Goal: Task Accomplishment & Management: Manage account settings

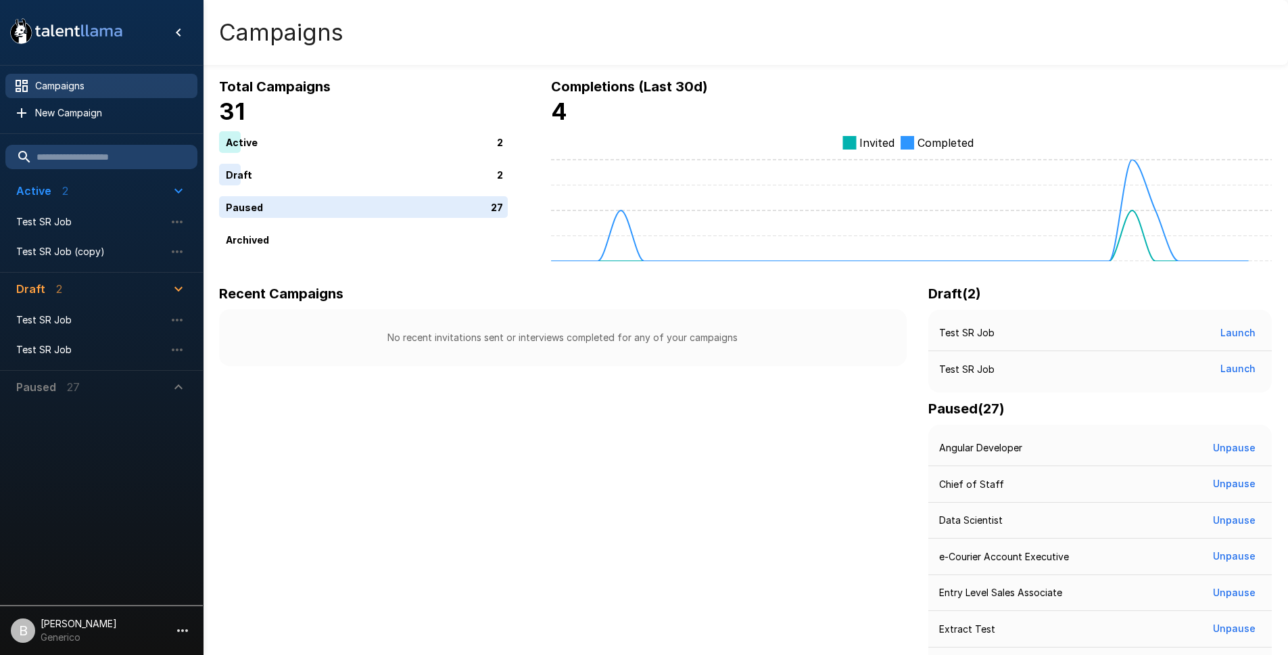
click at [140, 392] on span "Paused 27" at bounding box center [93, 387] width 154 height 16
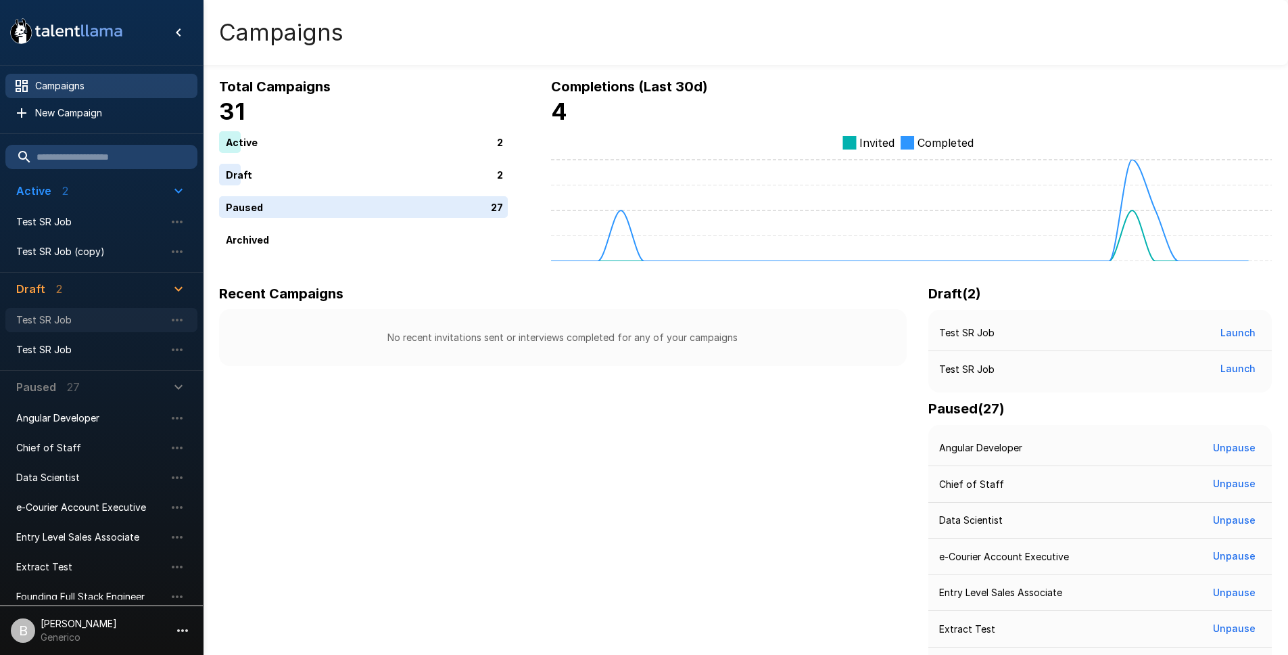
click at [53, 322] on span "Test SR Job" at bounding box center [90, 320] width 149 height 14
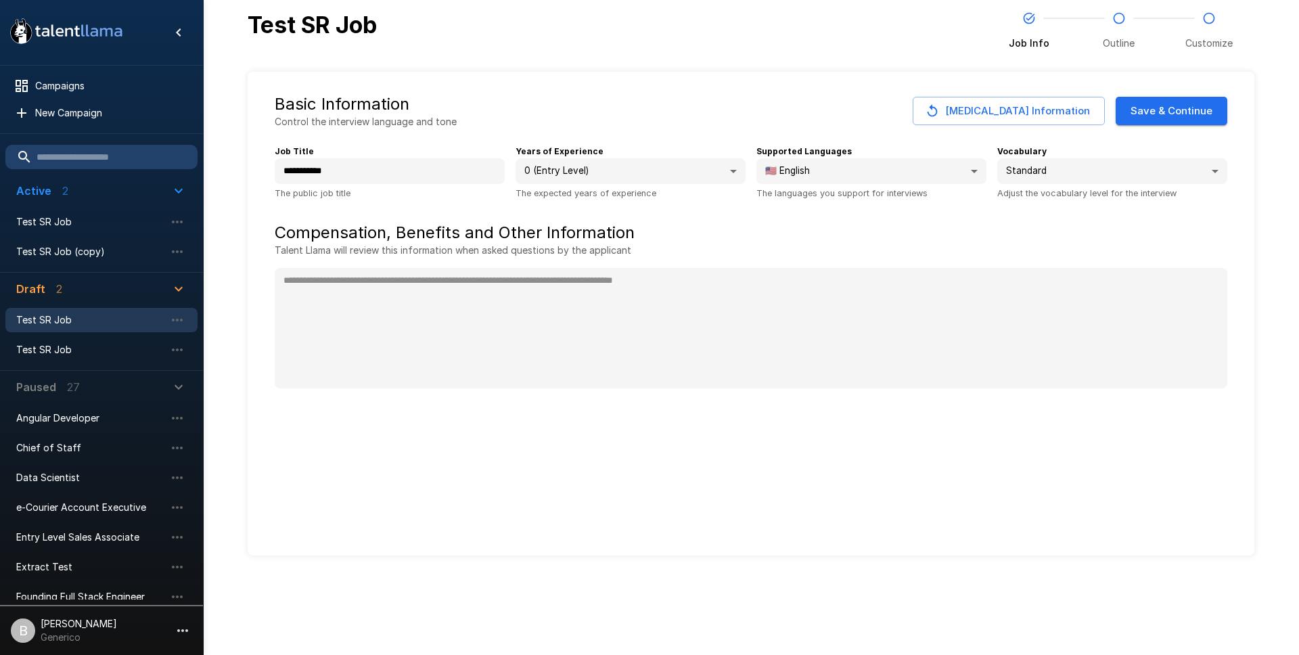
type textarea "*"
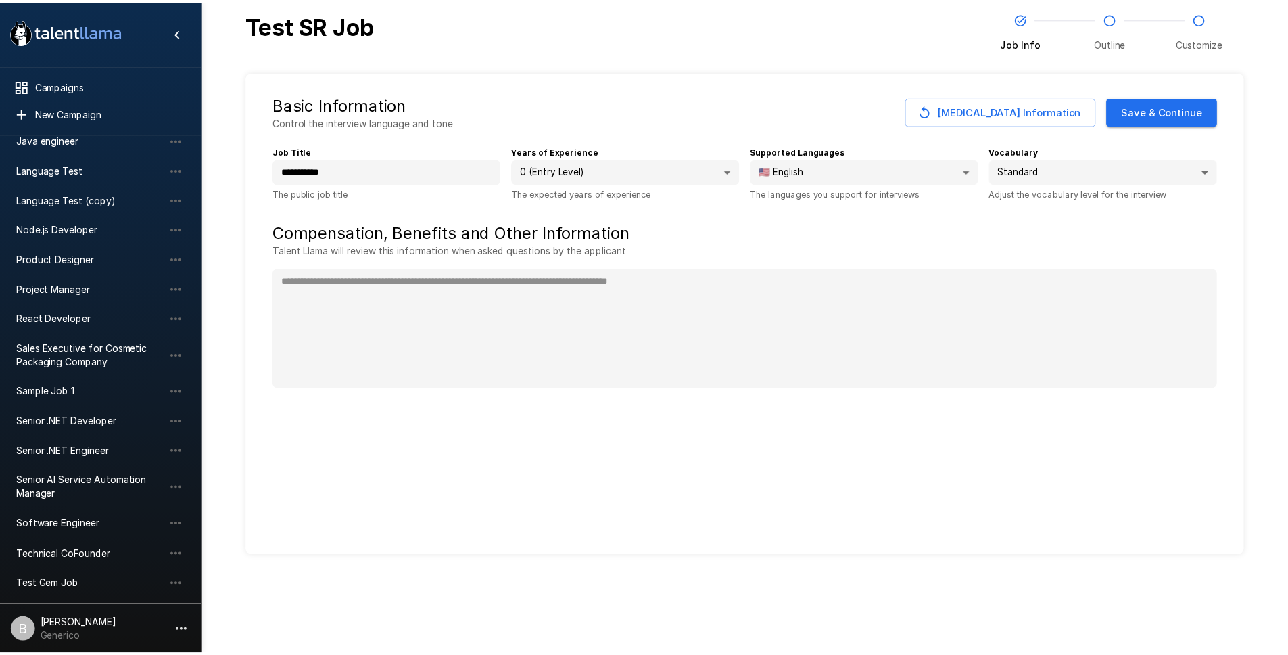
scroll to position [592, 0]
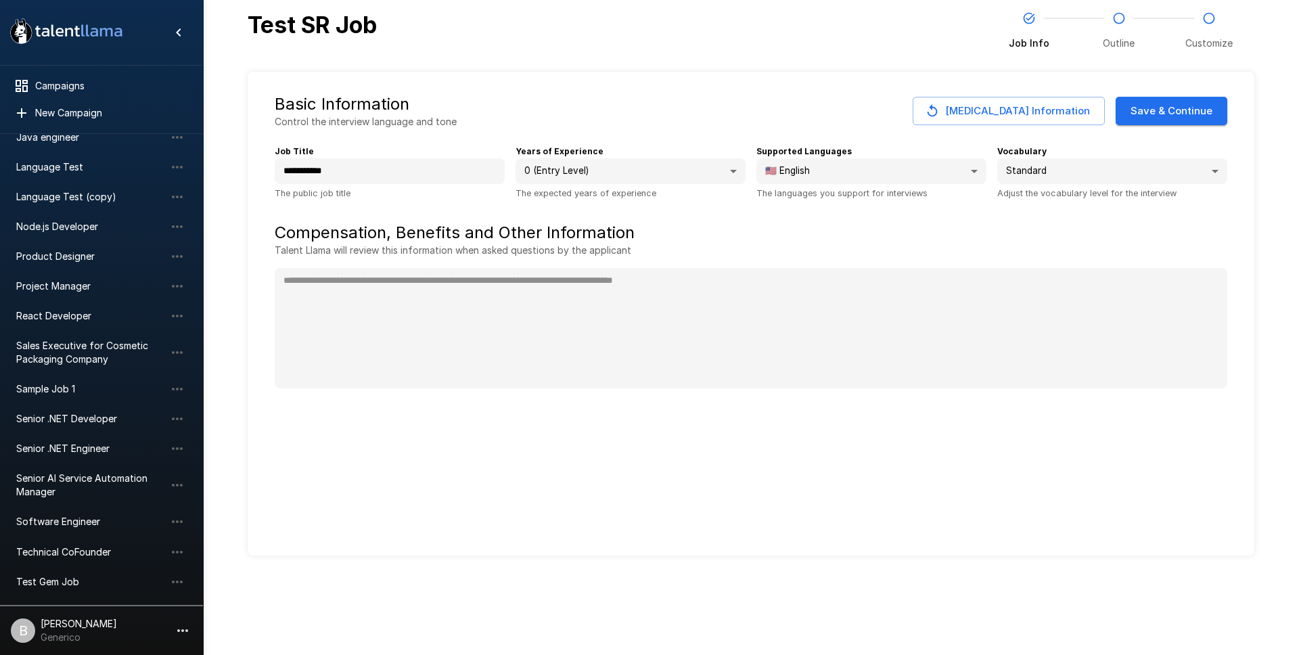
click at [60, 375] on li "Sample Job 1" at bounding box center [101, 389] width 192 height 30
click at [51, 388] on span "Sample Job 1" at bounding box center [90, 389] width 149 height 14
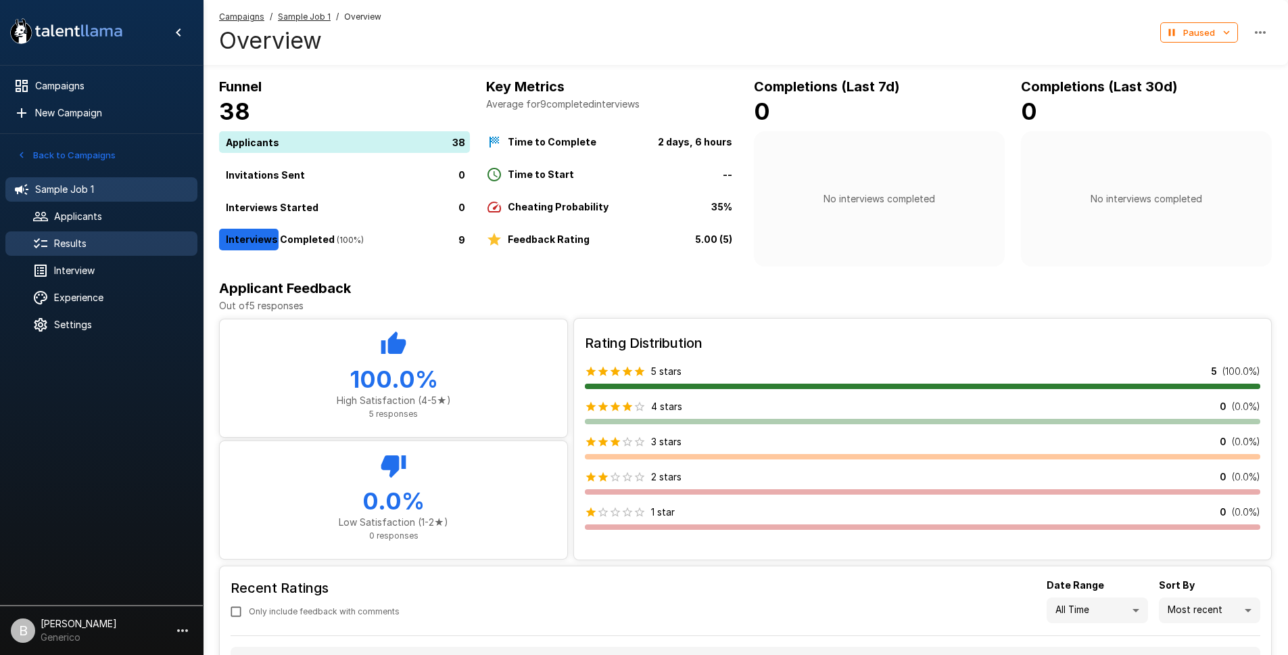
click at [57, 243] on span "Results" at bounding box center [120, 244] width 133 height 14
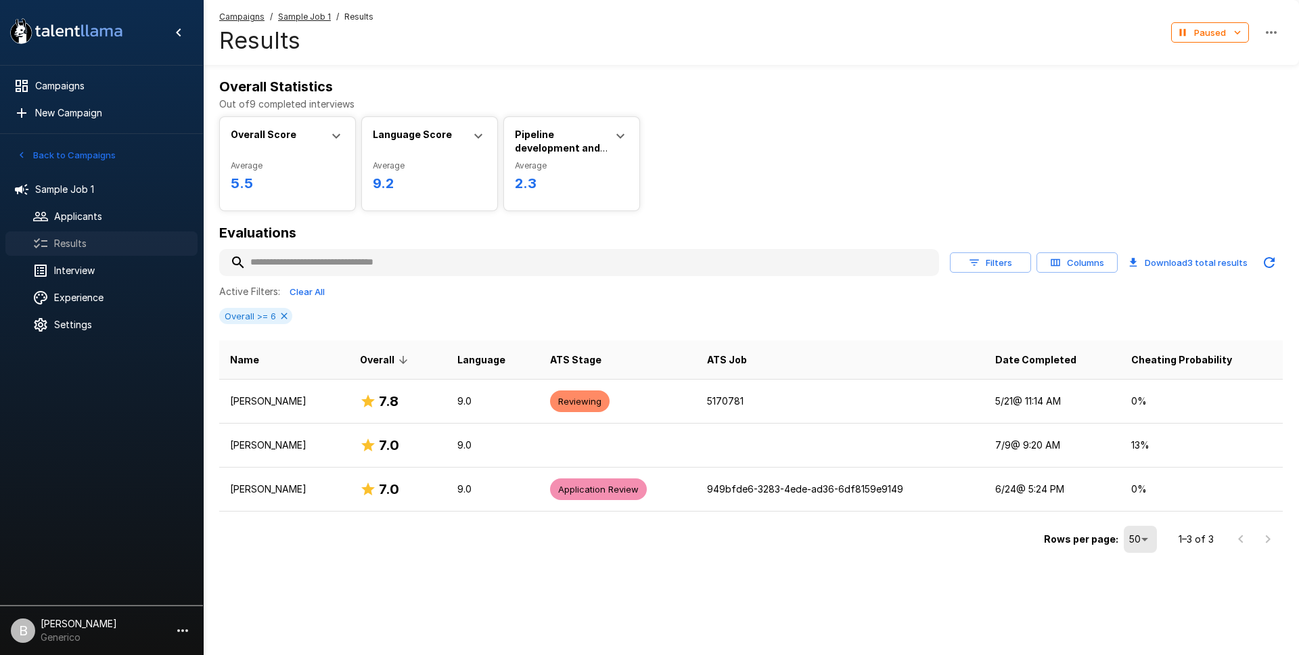
click at [84, 240] on span "Results" at bounding box center [120, 244] width 133 height 14
click at [289, 314] on icon at bounding box center [284, 315] width 11 height 11
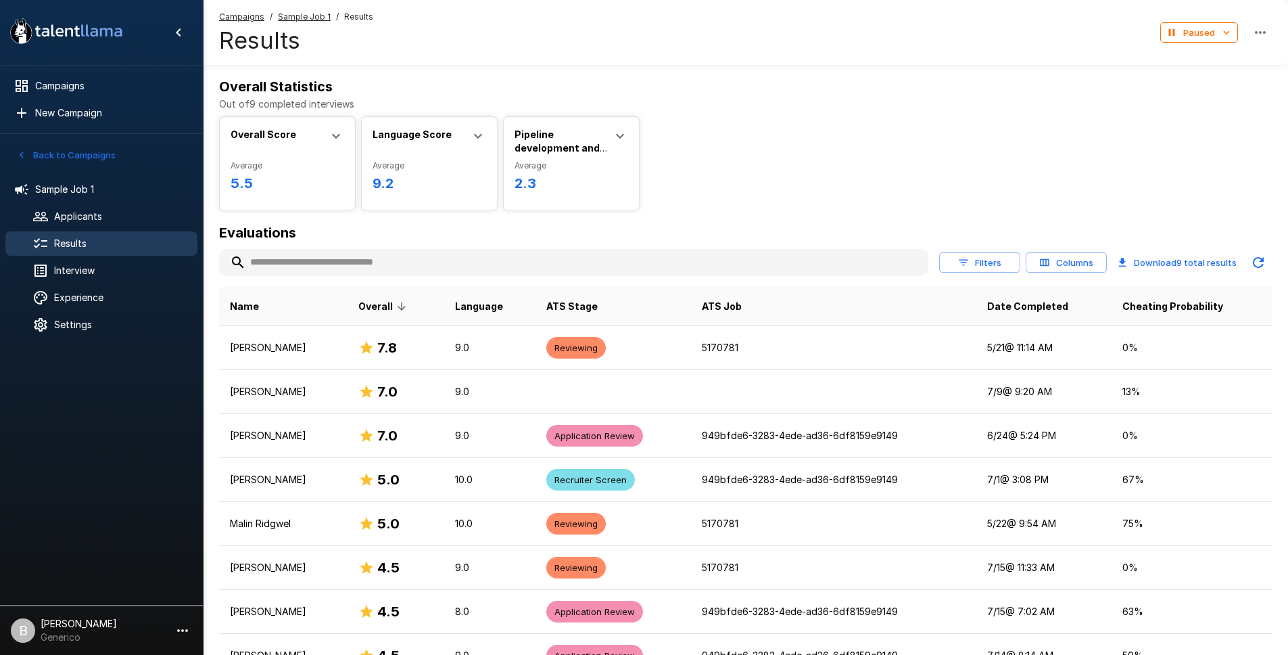
click at [970, 260] on icon "button" at bounding box center [964, 262] width 12 height 12
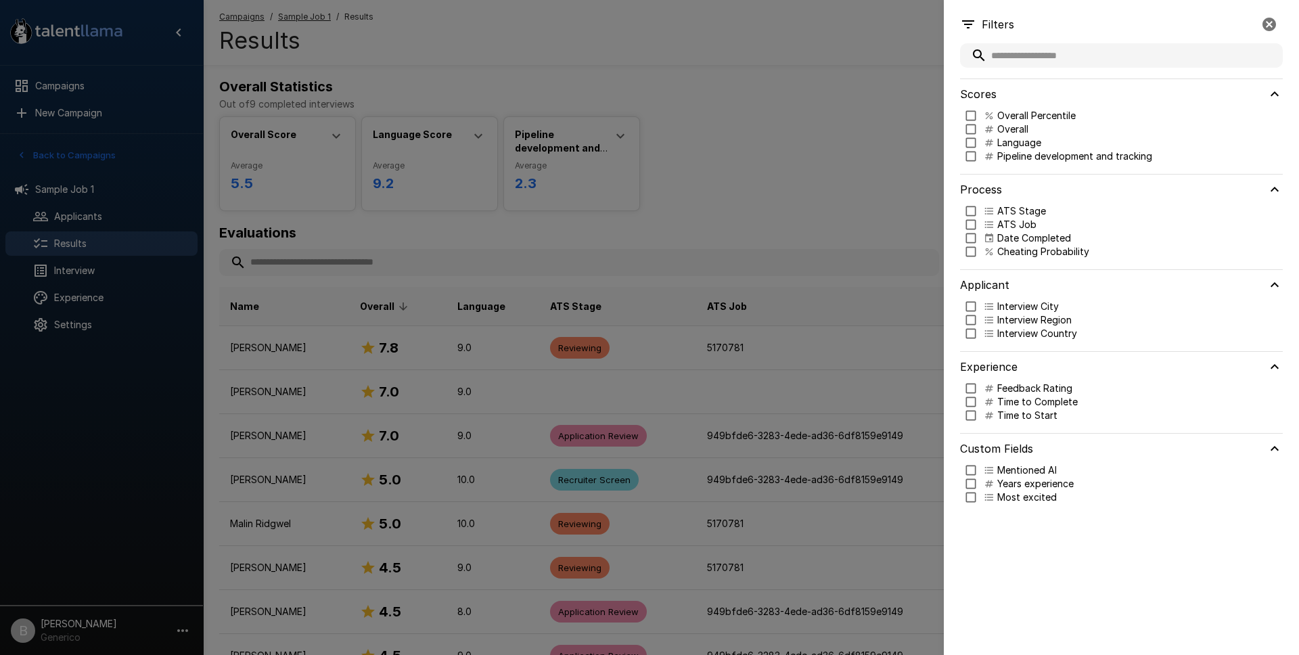
click at [897, 223] on div at bounding box center [649, 327] width 1299 height 655
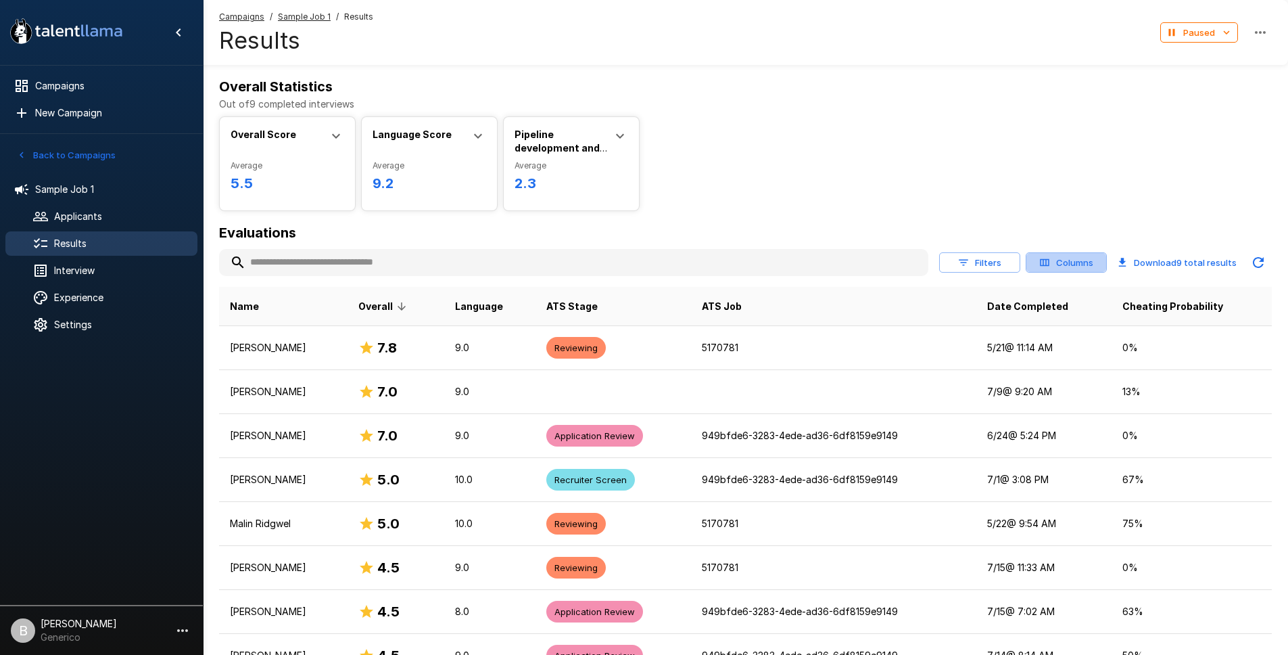
click at [1077, 264] on button "Columns" at bounding box center [1066, 262] width 81 height 21
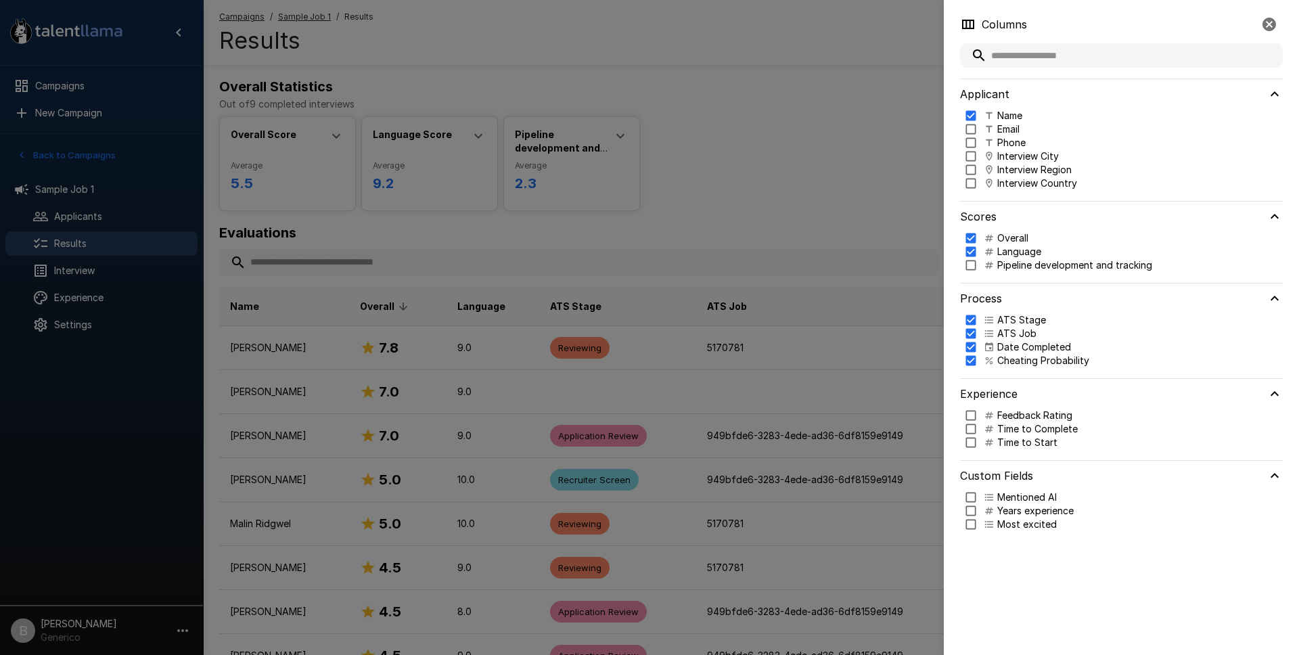
click at [991, 264] on icon at bounding box center [988, 265] width 11 height 11
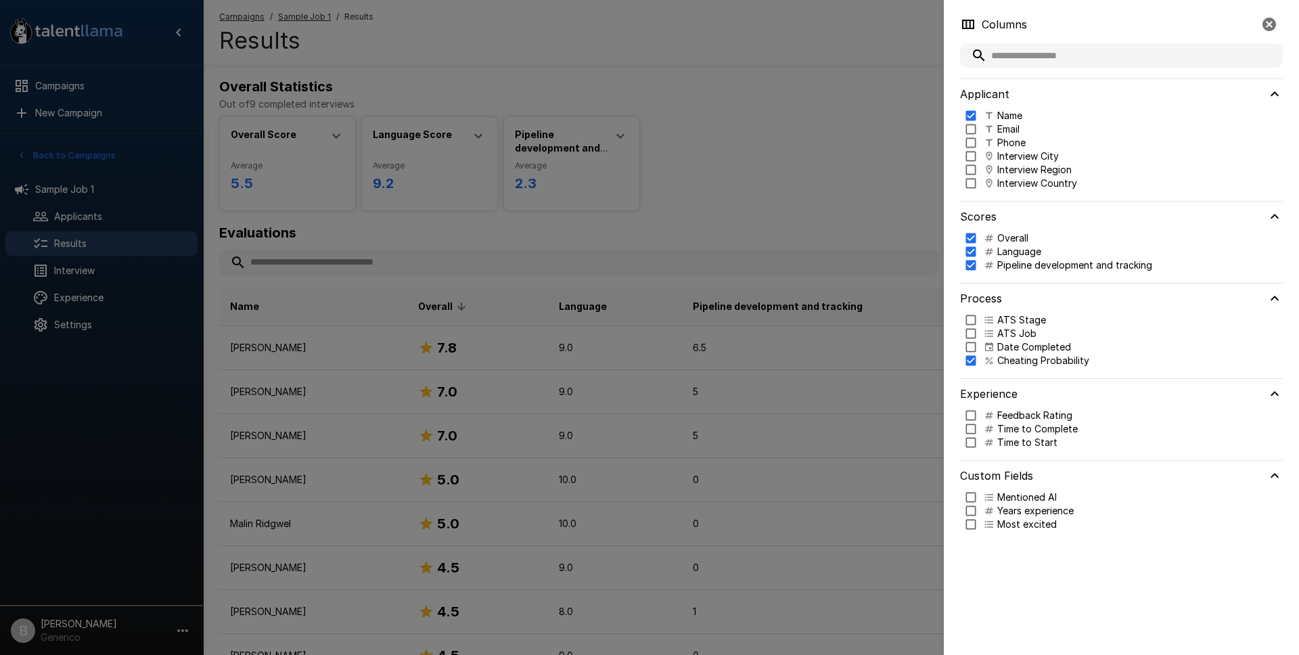
click at [829, 149] on div at bounding box center [649, 327] width 1299 height 655
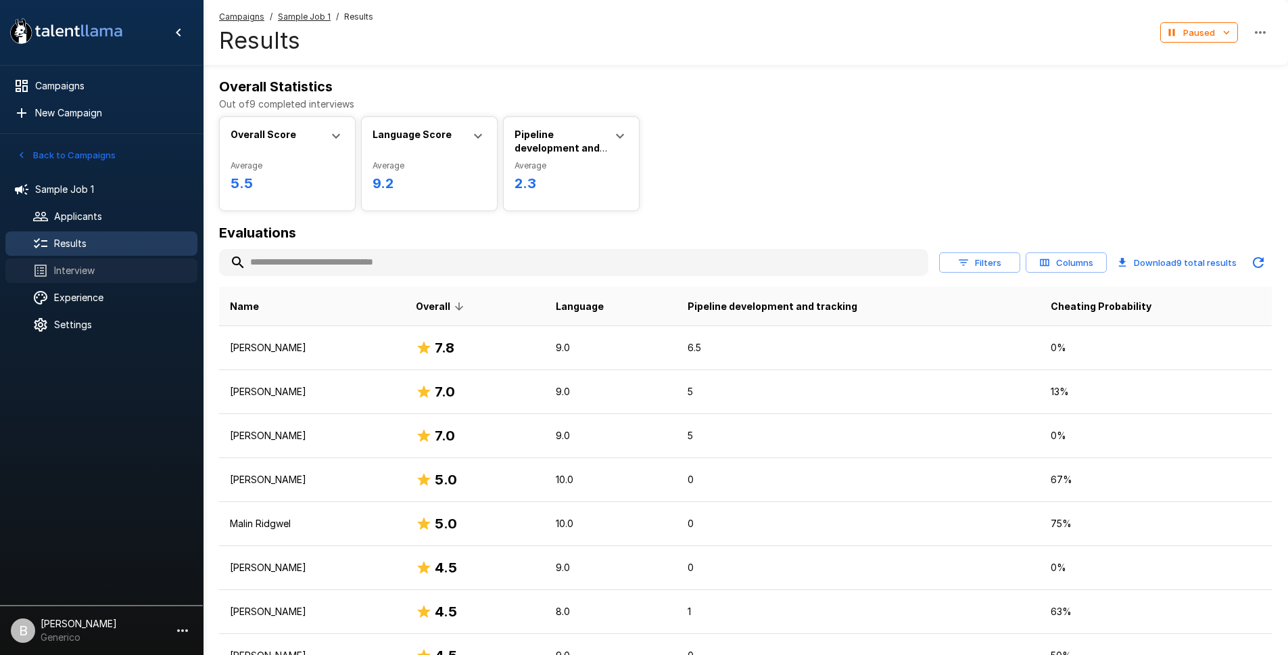
click at [76, 279] on div "Interview" at bounding box center [101, 270] width 192 height 24
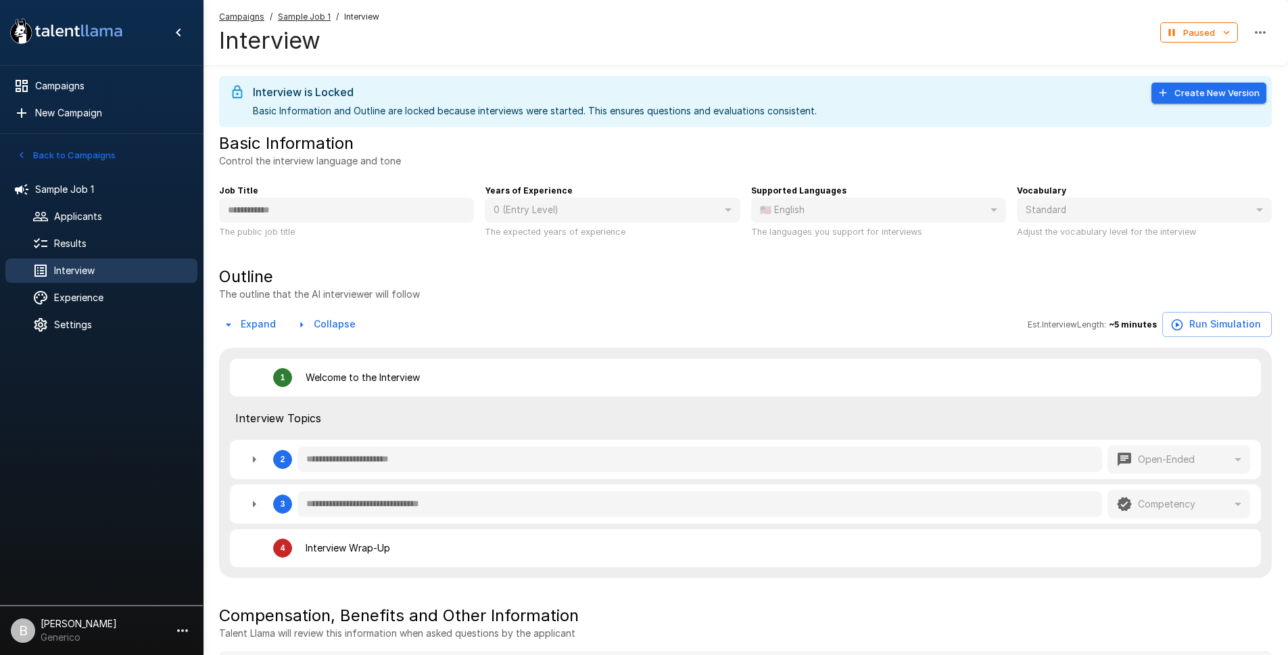
type textarea "*"
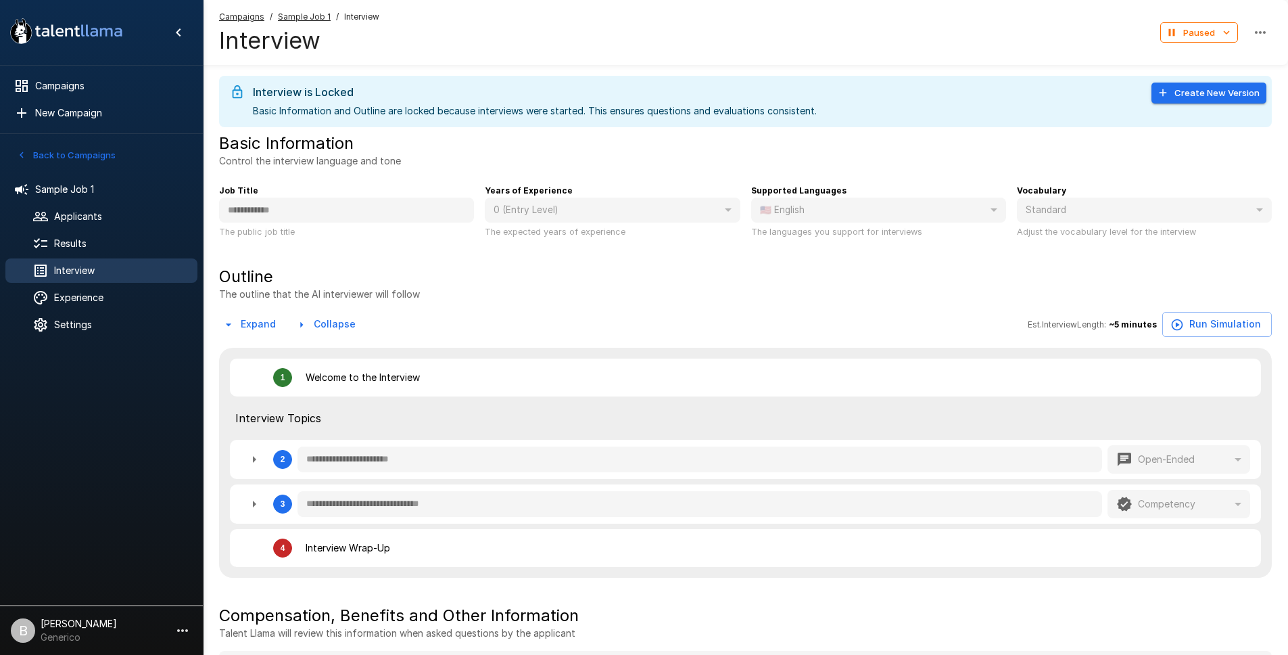
type textarea "*"
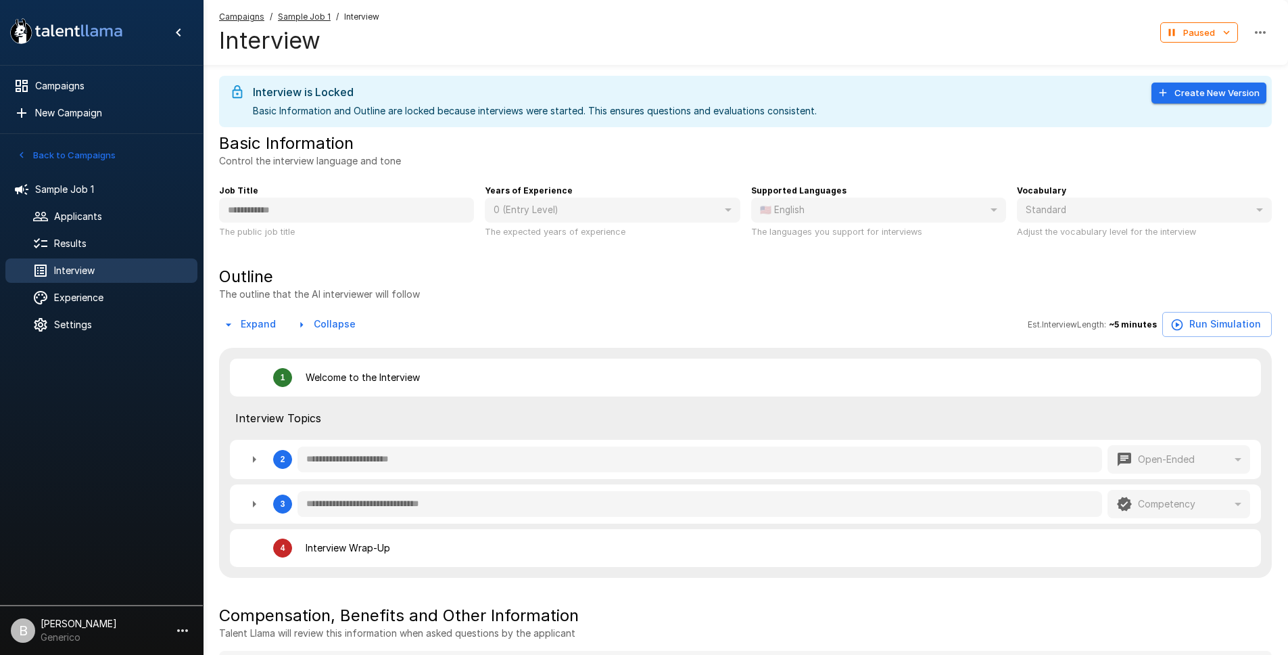
type textarea "*"
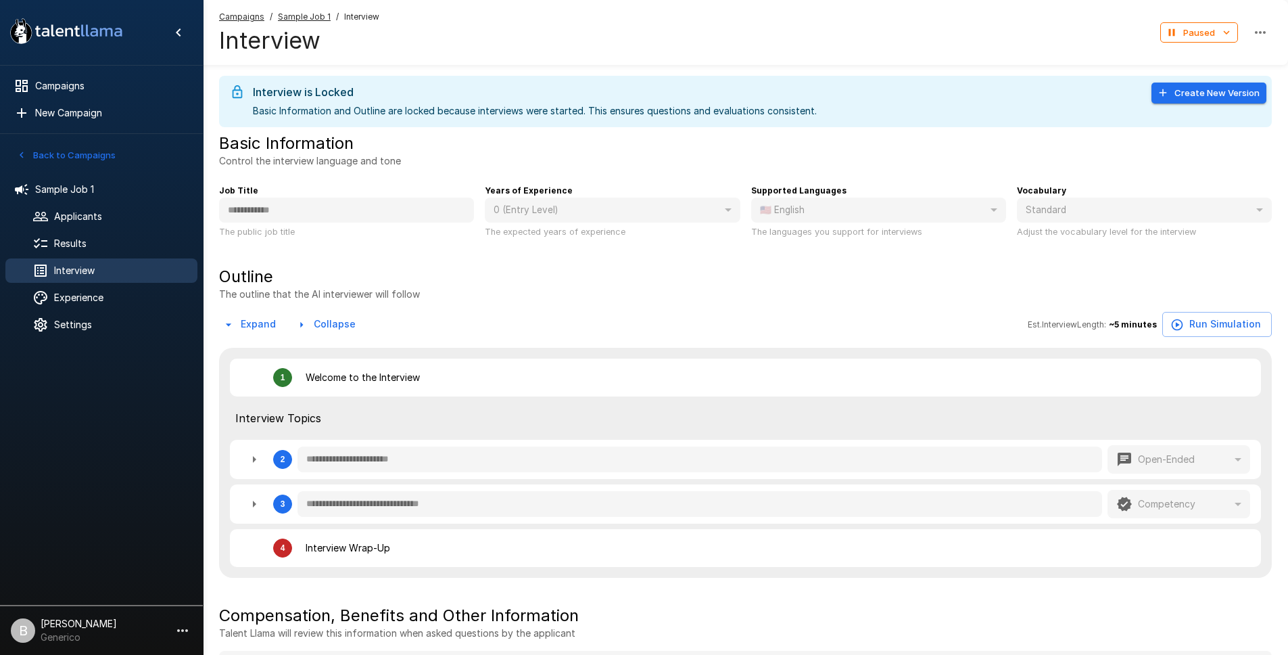
type textarea "*"
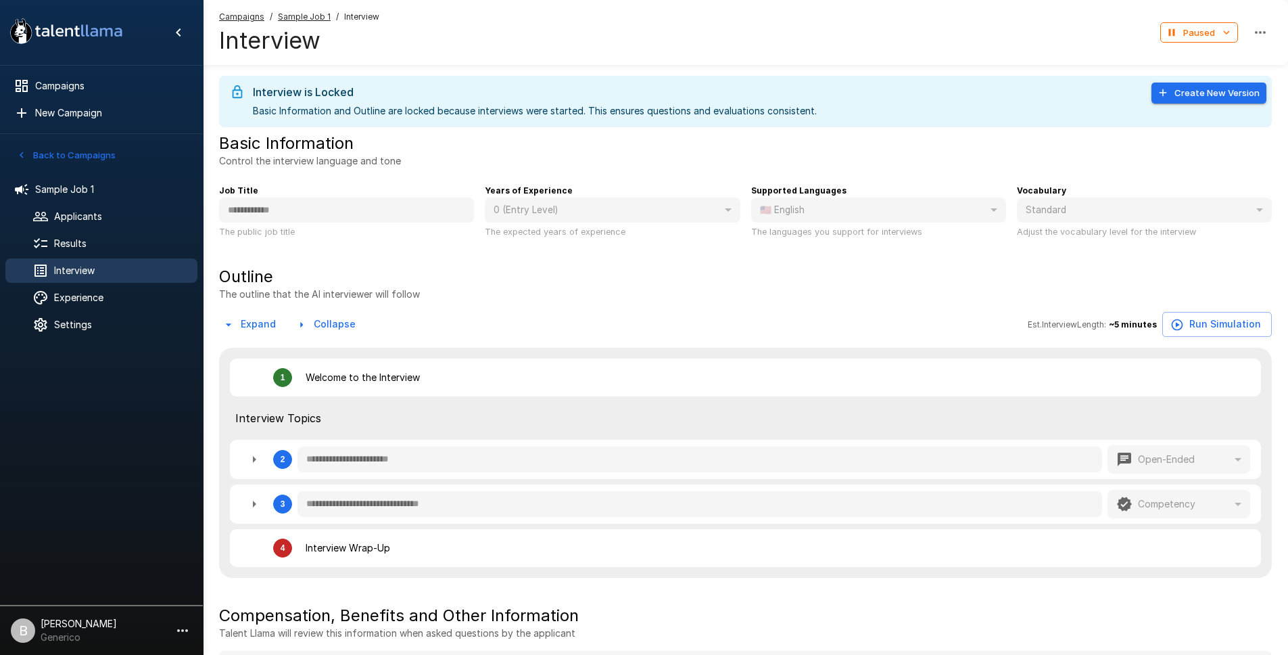
type textarea "*"
click at [60, 150] on button "Back to Campaigns" at bounding box center [67, 155] width 106 height 21
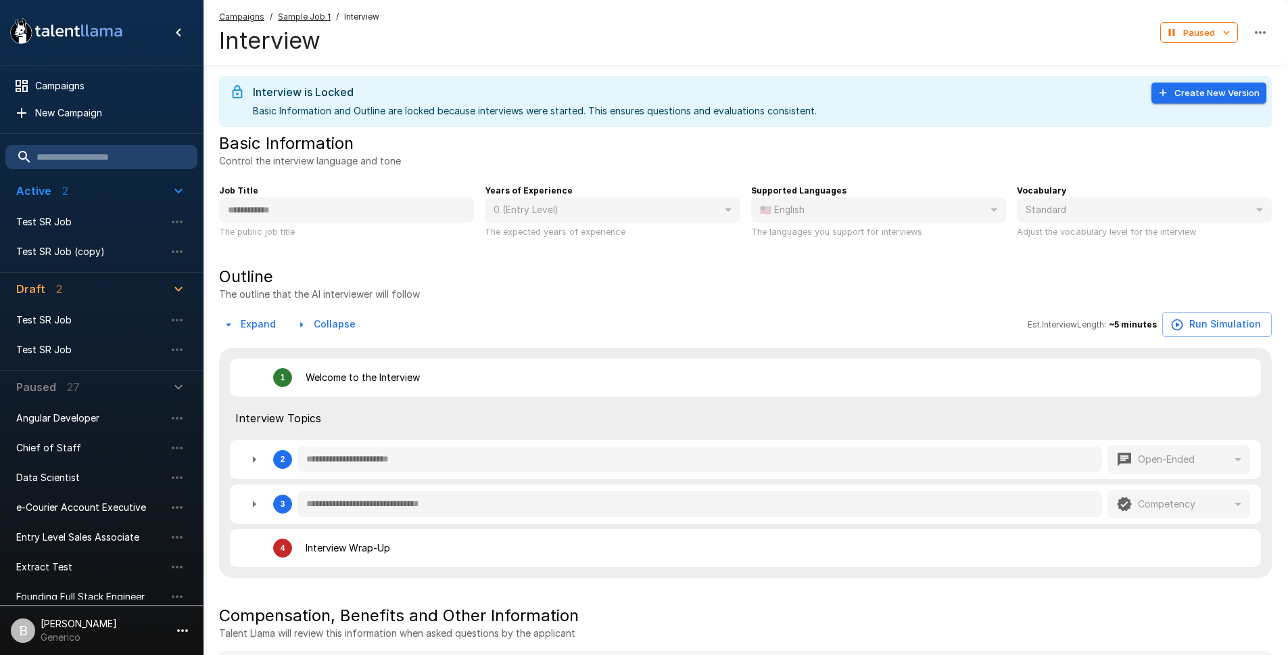
click at [95, 148] on input "text" at bounding box center [101, 157] width 192 height 24
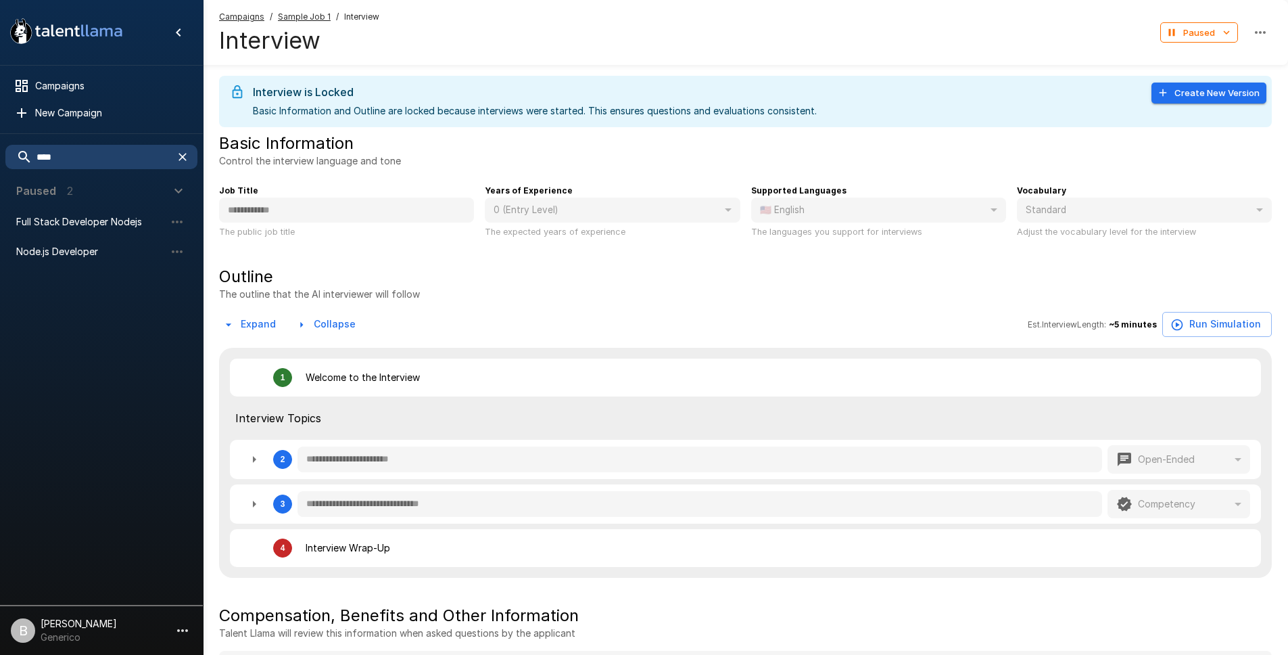
type input "****"
click at [181, 189] on icon "button" at bounding box center [178, 191] width 8 height 5
click at [70, 624] on p "[PERSON_NAME]" at bounding box center [79, 624] width 76 height 14
type textarea "*"
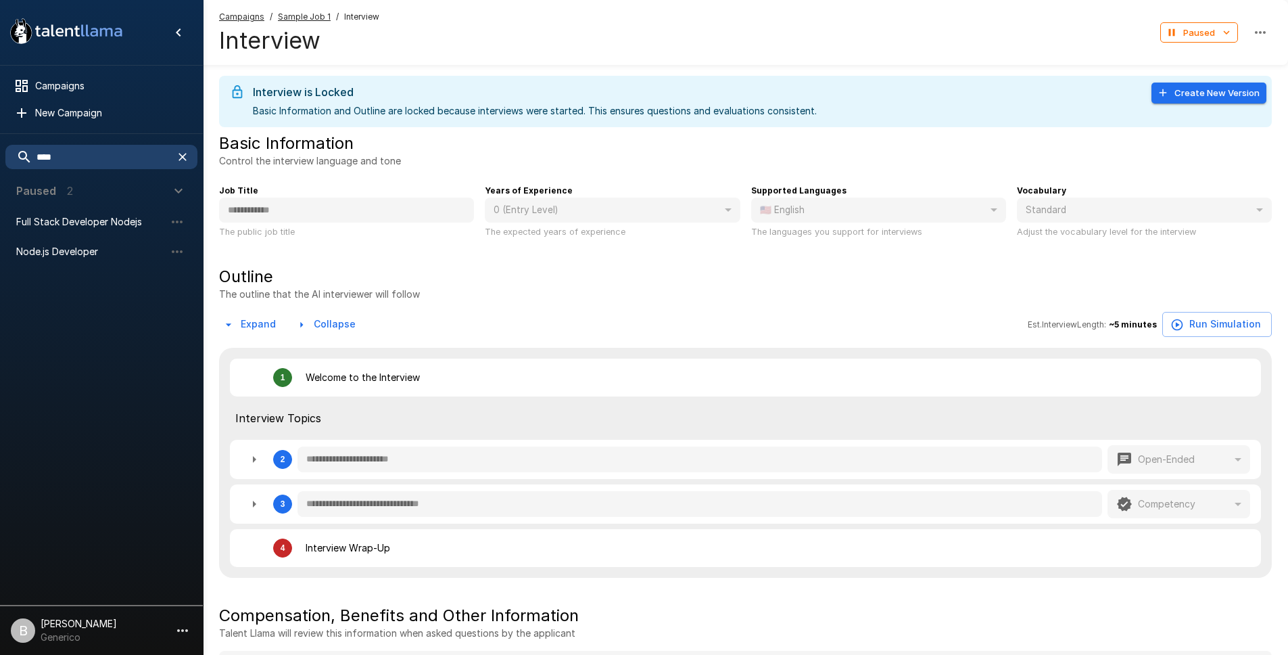
type textarea "*"
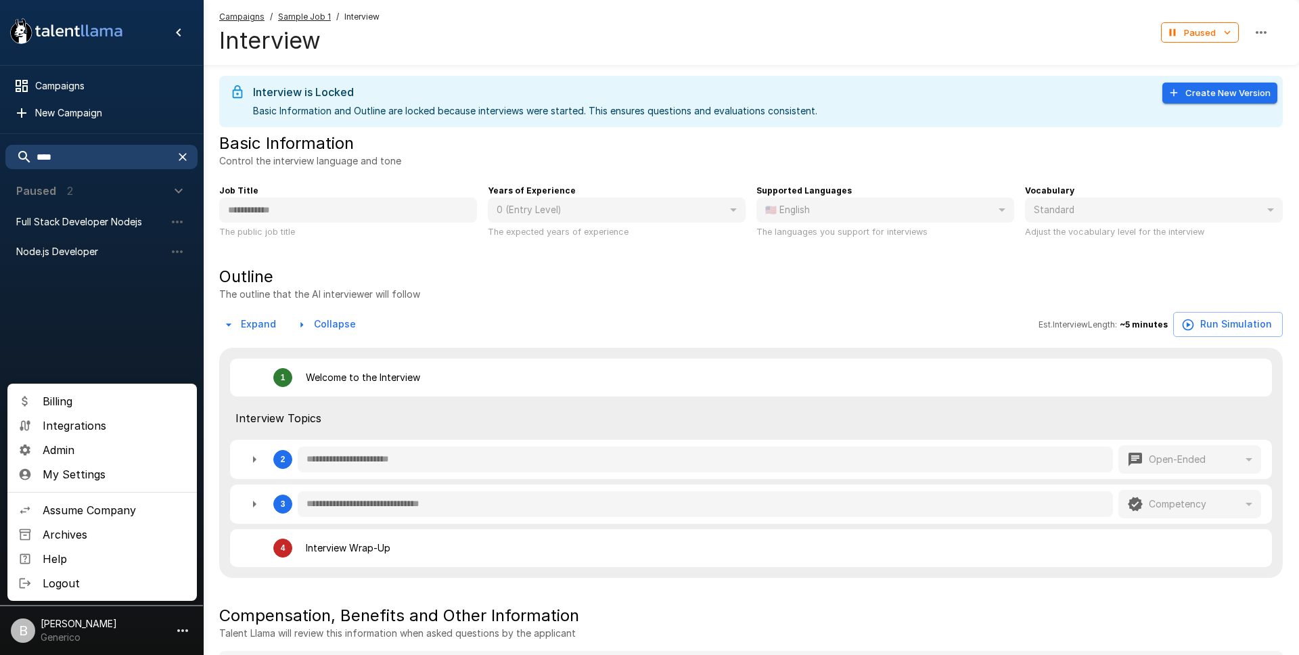
type textarea "*"
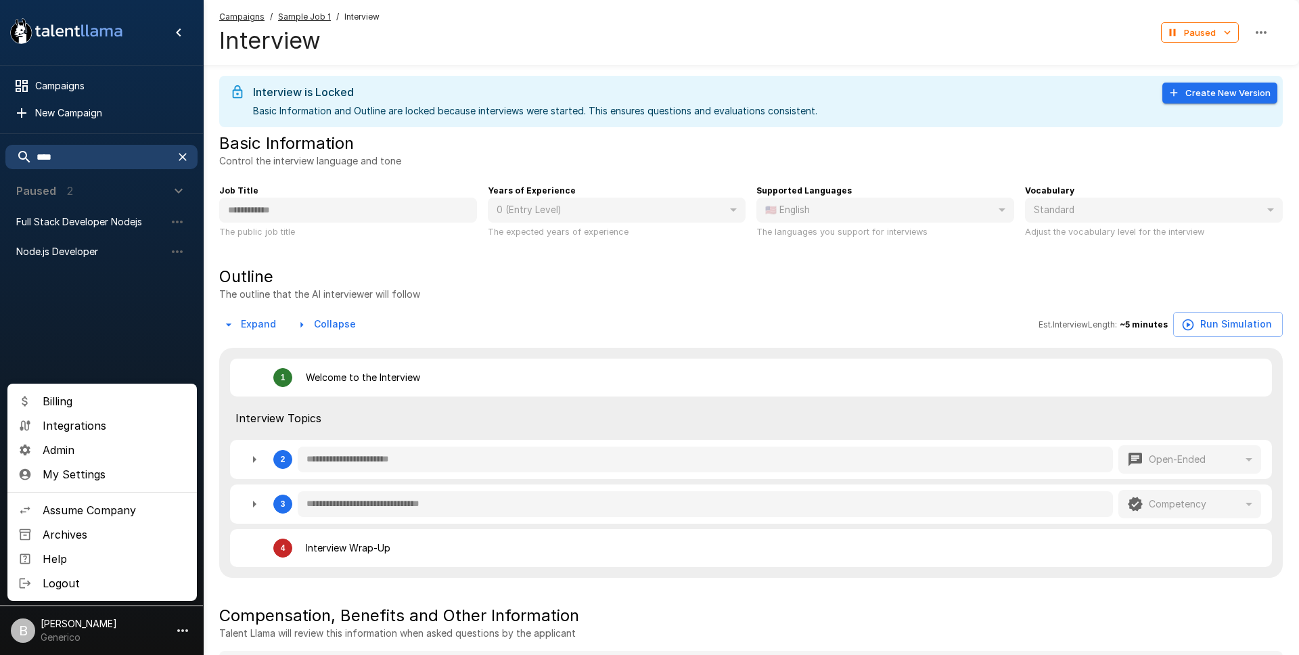
type textarea "*"
click at [122, 345] on div at bounding box center [649, 327] width 1299 height 655
type textarea "*"
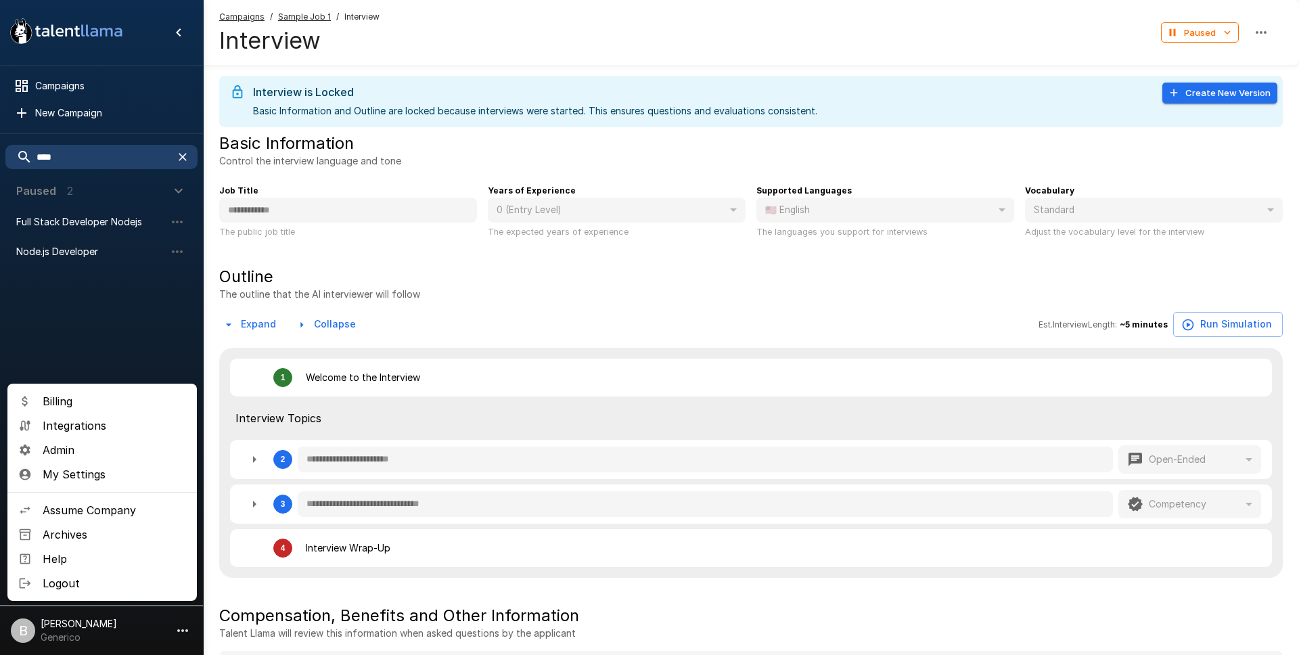
type textarea "*"
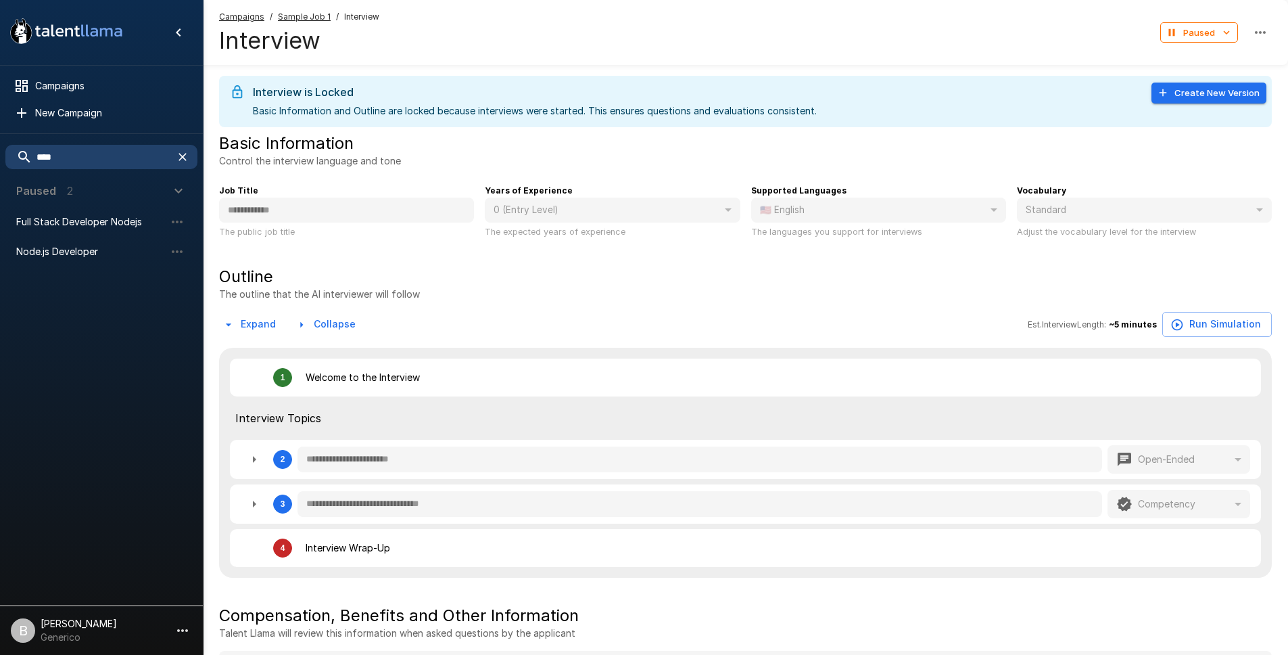
click at [174, 628] on icon "button" at bounding box center [182, 630] width 16 height 16
type textarea "*"
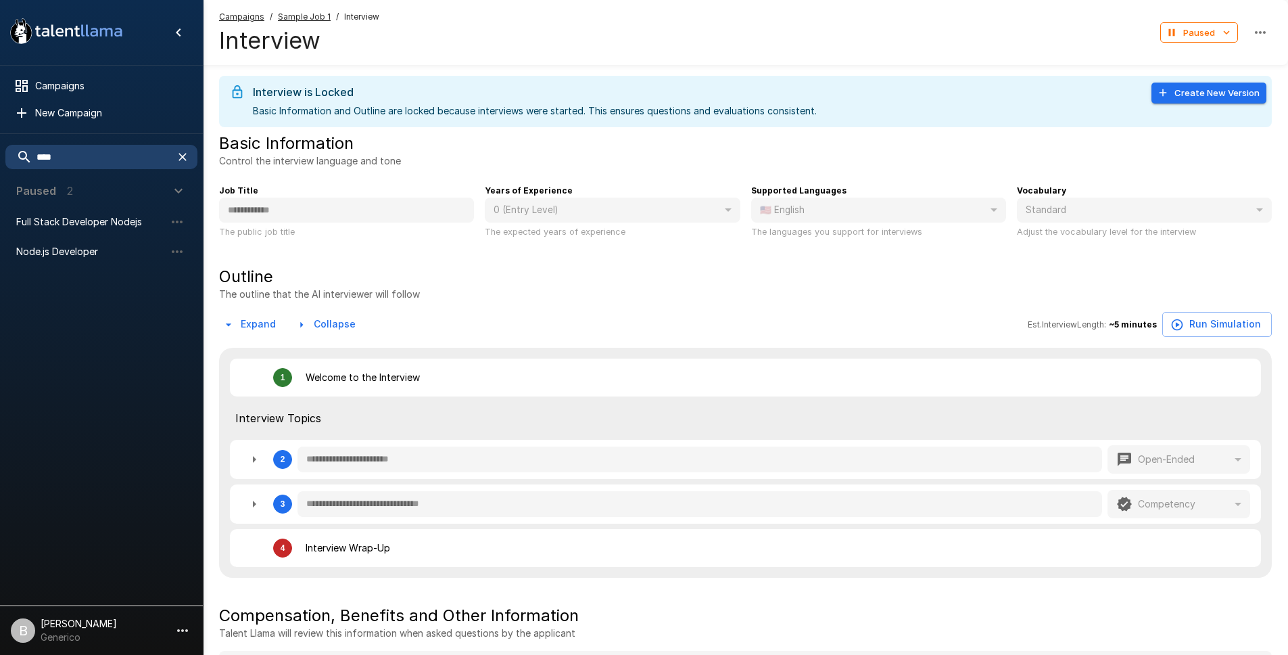
type textarea "*"
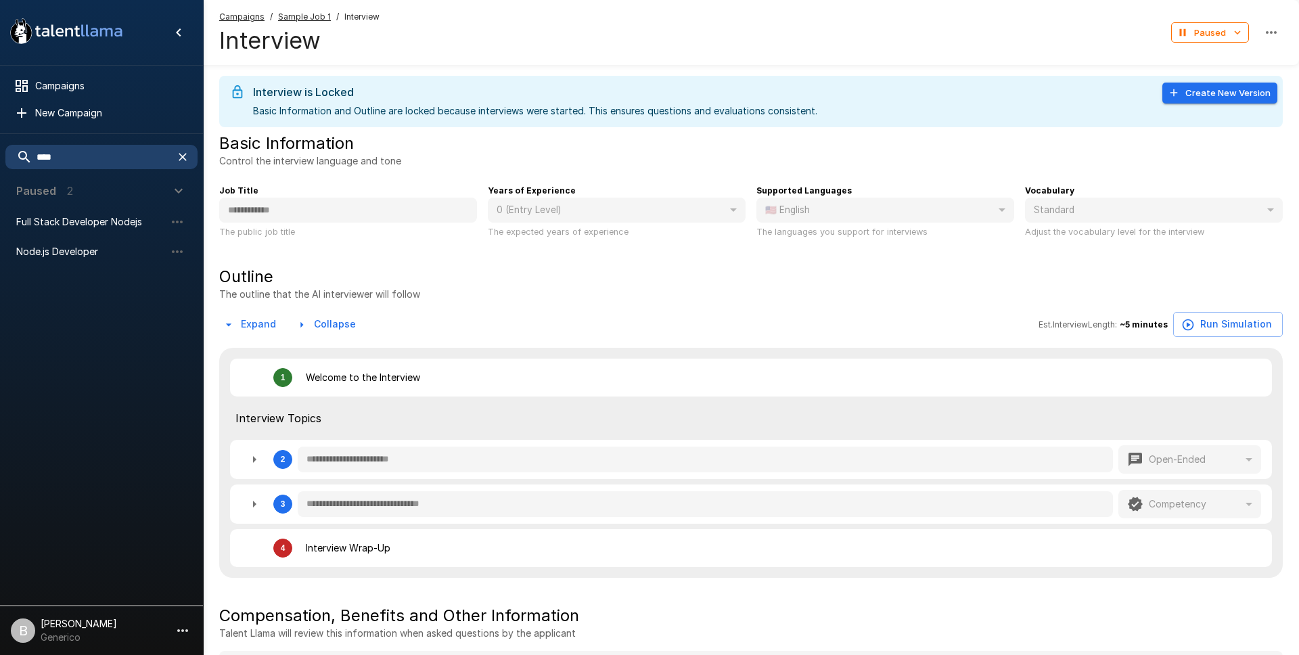
type textarea "*"
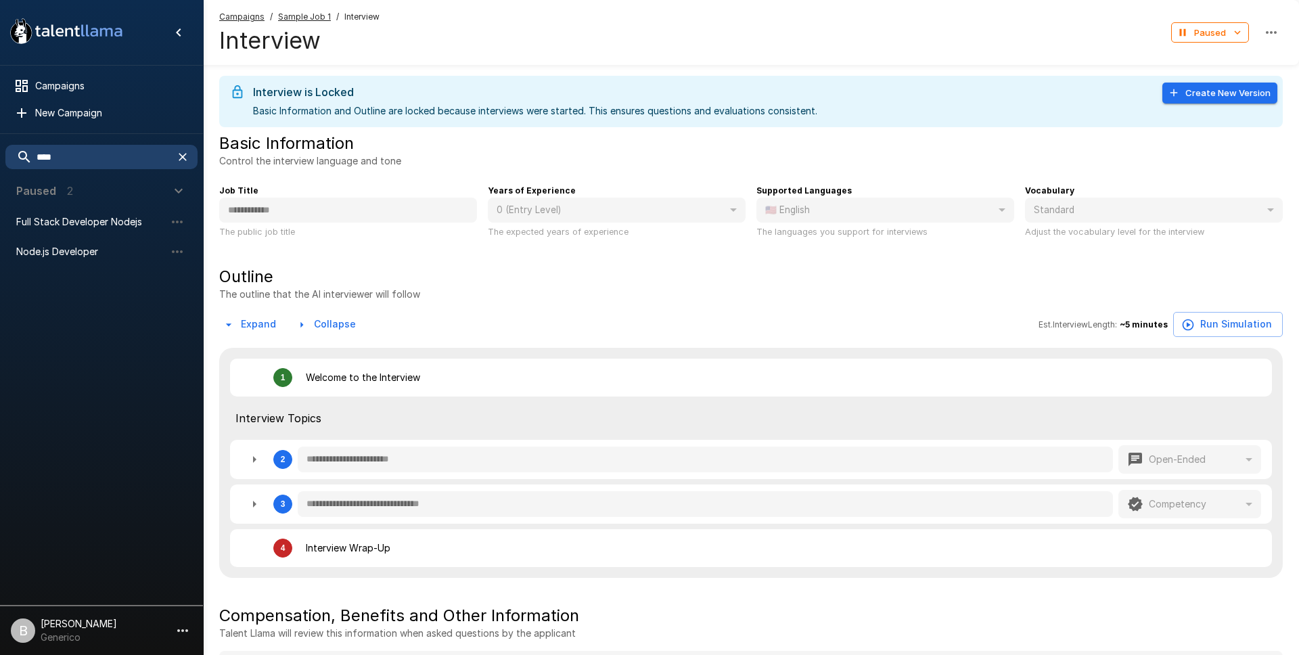
type textarea "*"
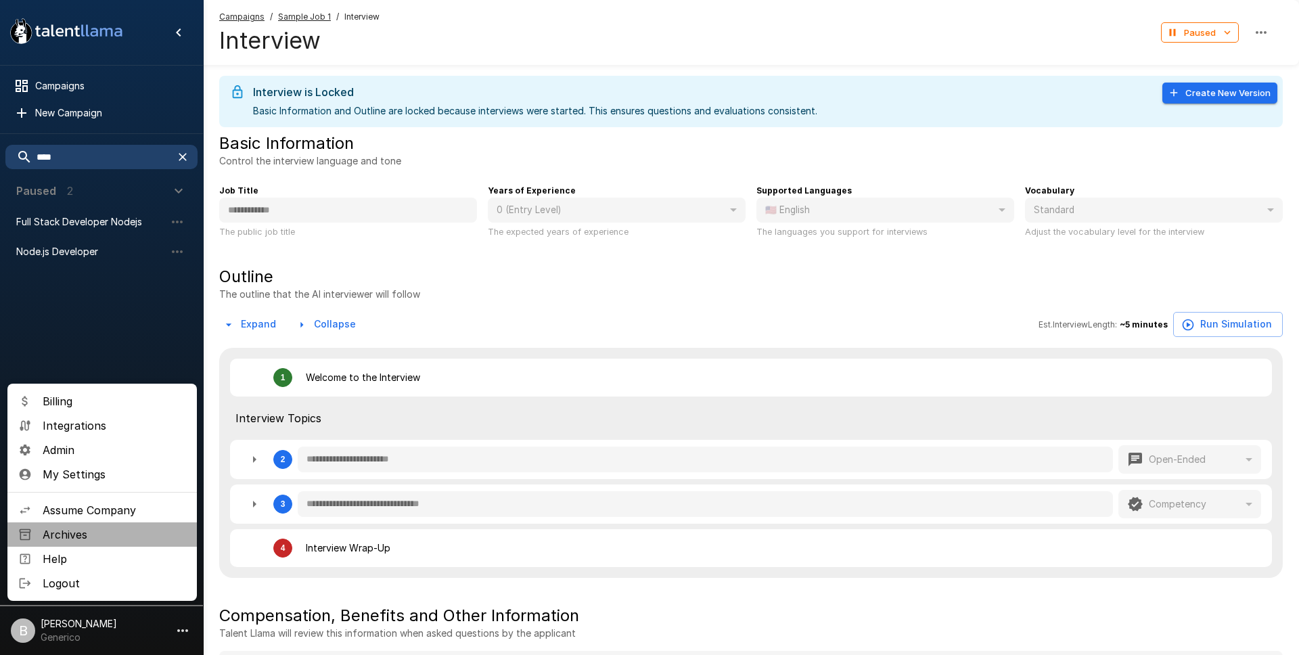
click at [98, 539] on span "Archives" at bounding box center [114, 534] width 143 height 16
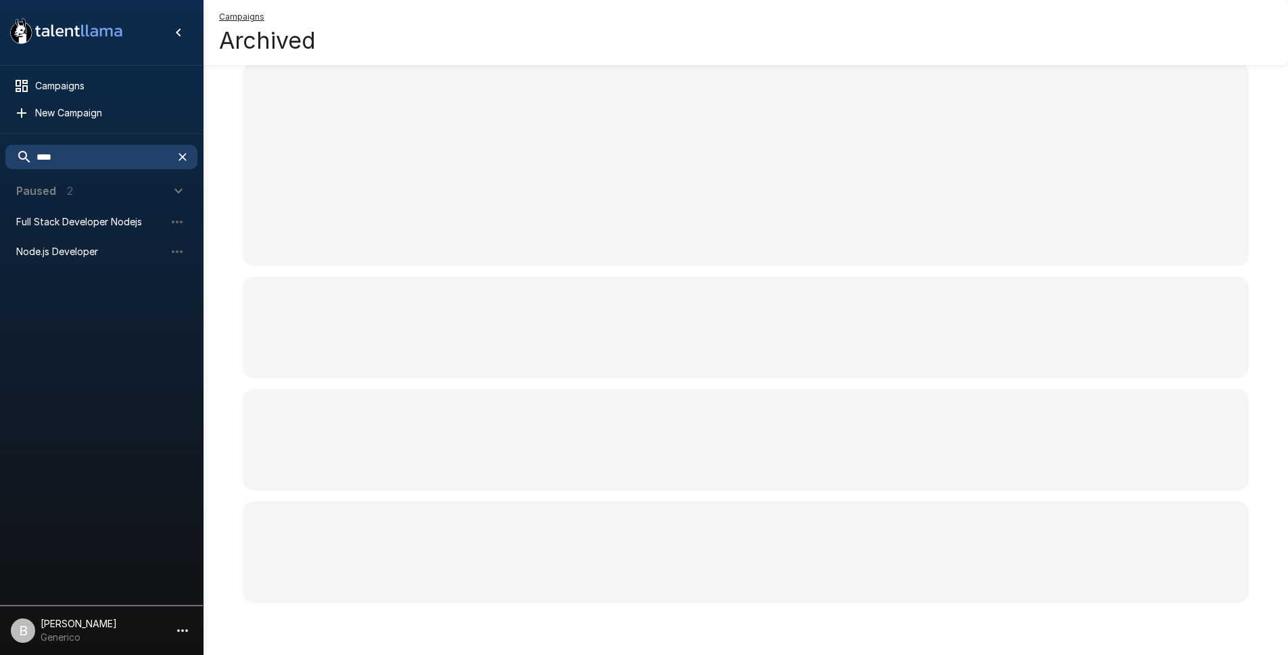
scroll to position [55, 0]
click at [183, 156] on icon "button" at bounding box center [183, 157] width 8 height 8
click at [77, 390] on p "27" at bounding box center [73, 387] width 13 height 16
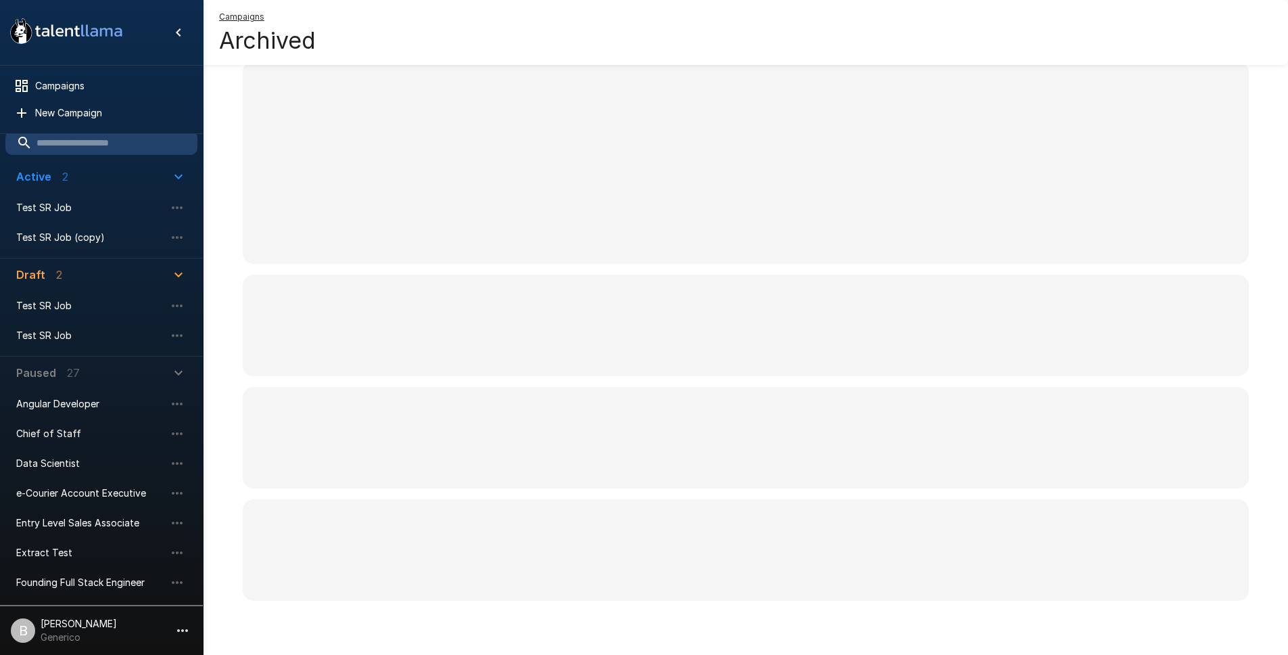
scroll to position [0, 0]
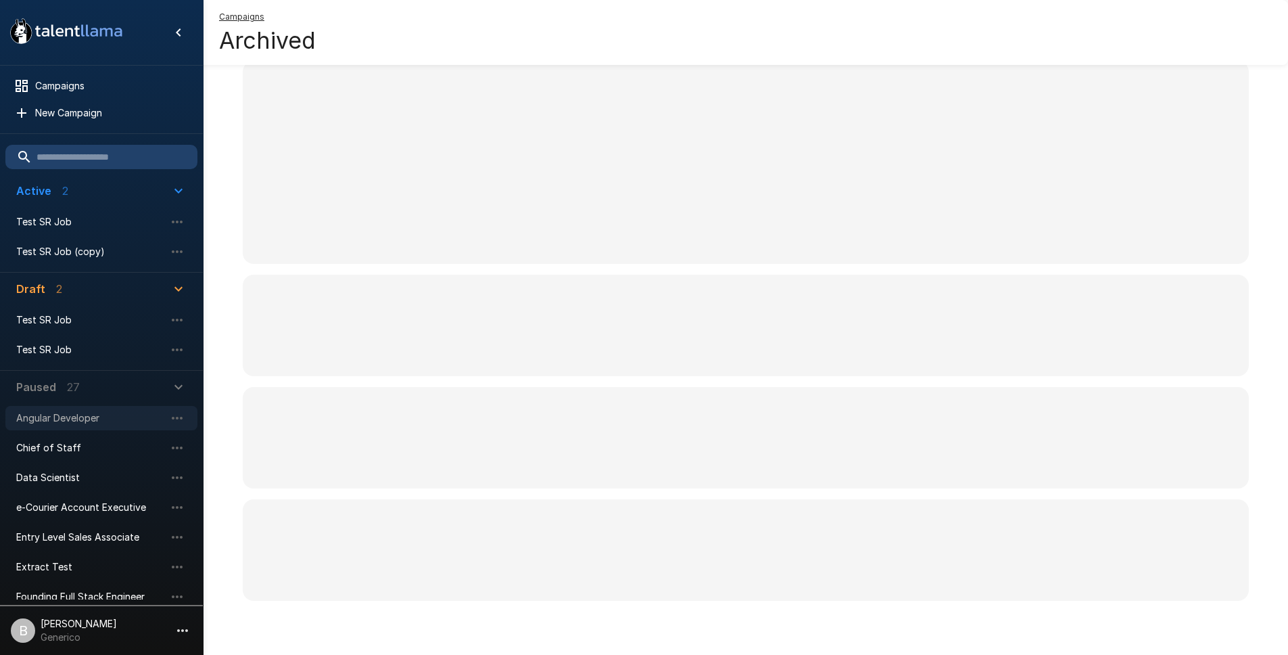
click at [99, 419] on span "Angular Developer" at bounding box center [90, 418] width 149 height 14
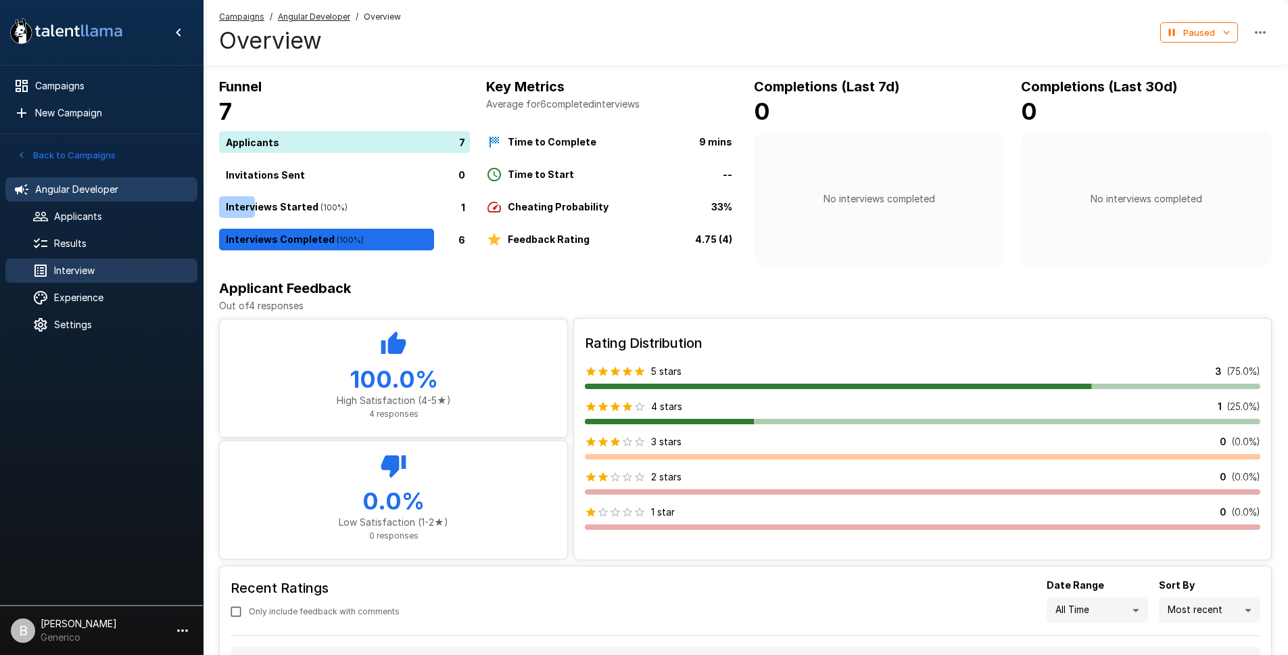
click at [96, 276] on span "Interview" at bounding box center [120, 271] width 133 height 14
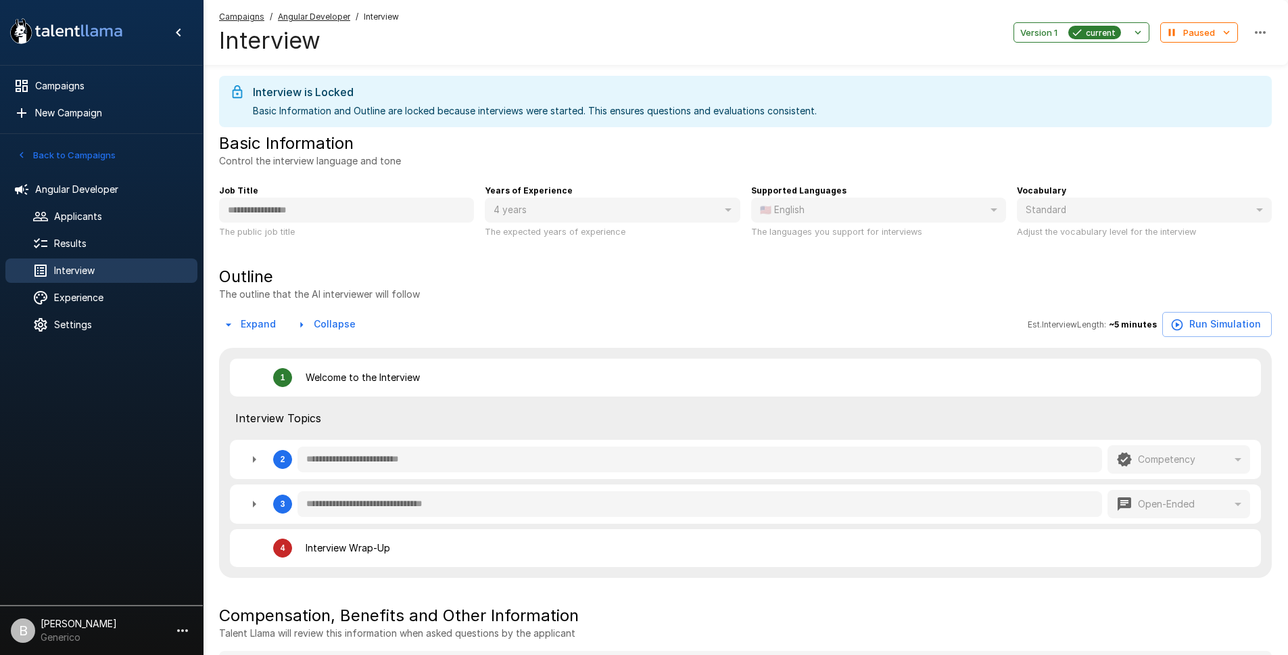
type textarea "*"
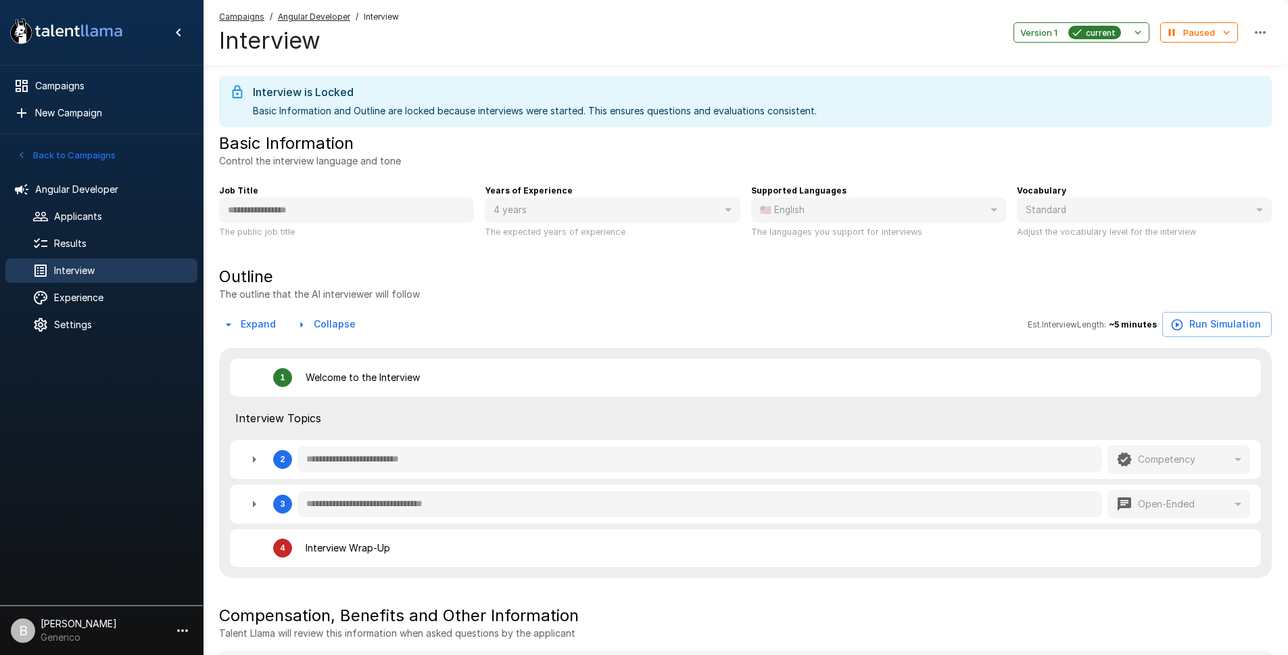
type textarea "*"
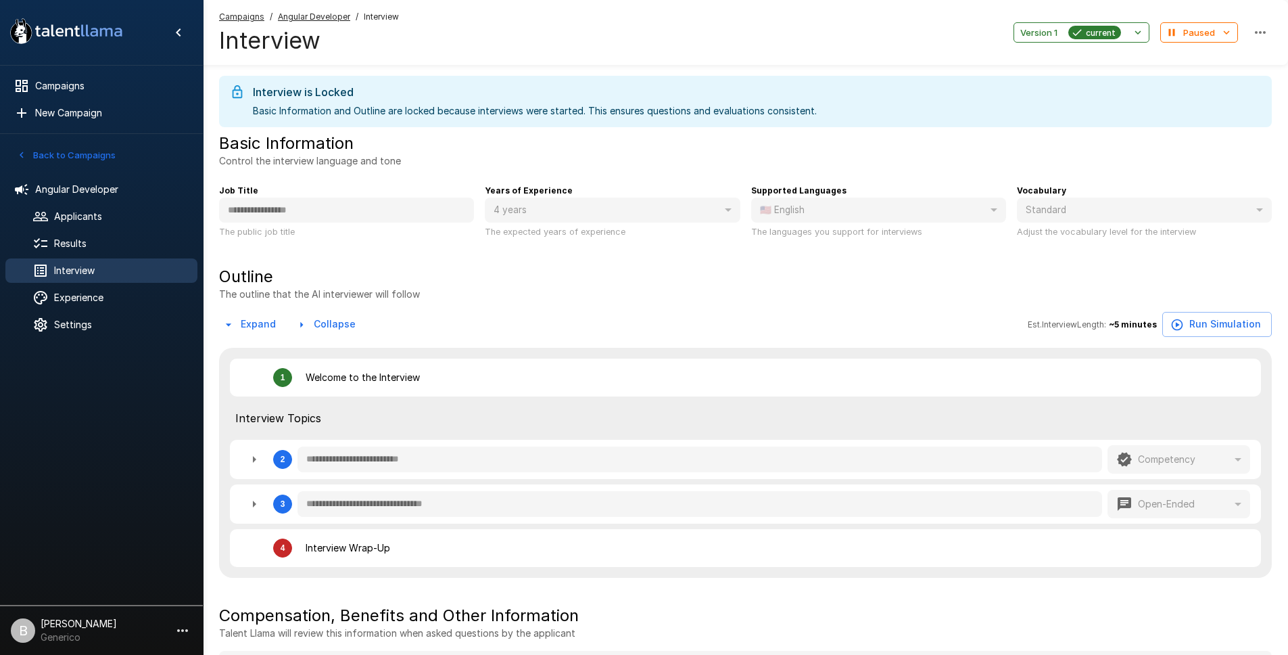
type textarea "*"
click at [99, 230] on ul "Angular Developer Applicants Results Interview Experience Settings" at bounding box center [101, 257] width 203 height 176
click at [95, 241] on span "Results" at bounding box center [120, 244] width 133 height 14
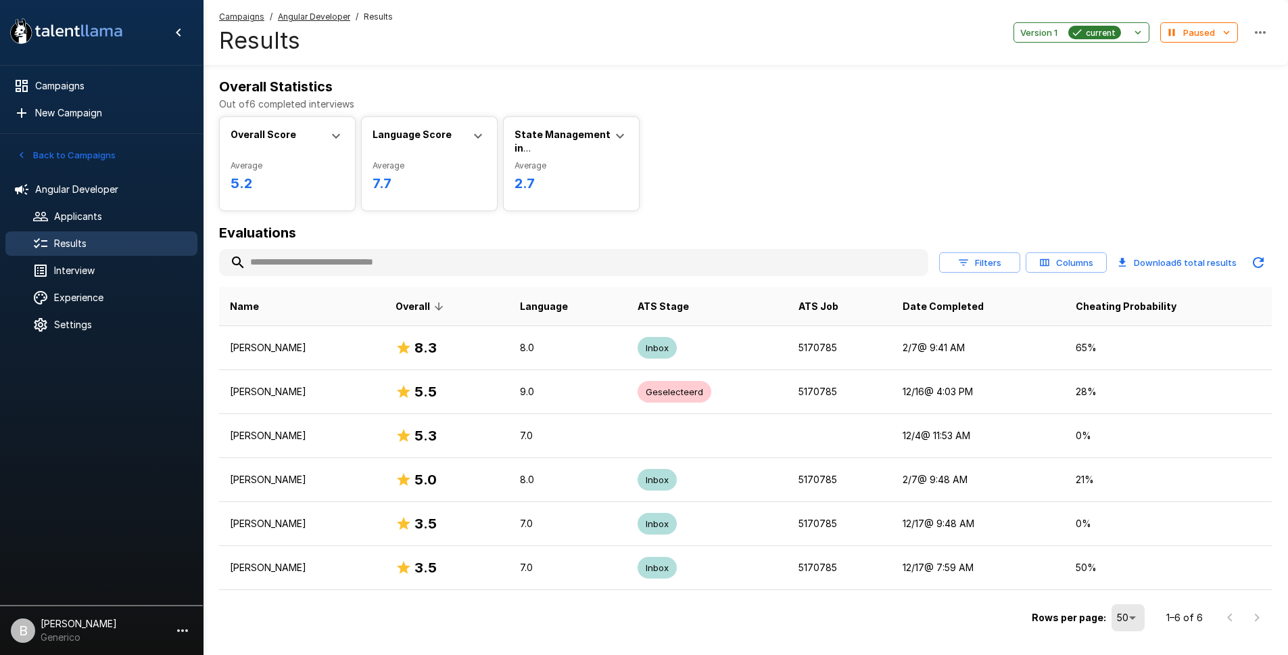
click at [1069, 262] on button "Columns" at bounding box center [1066, 262] width 81 height 21
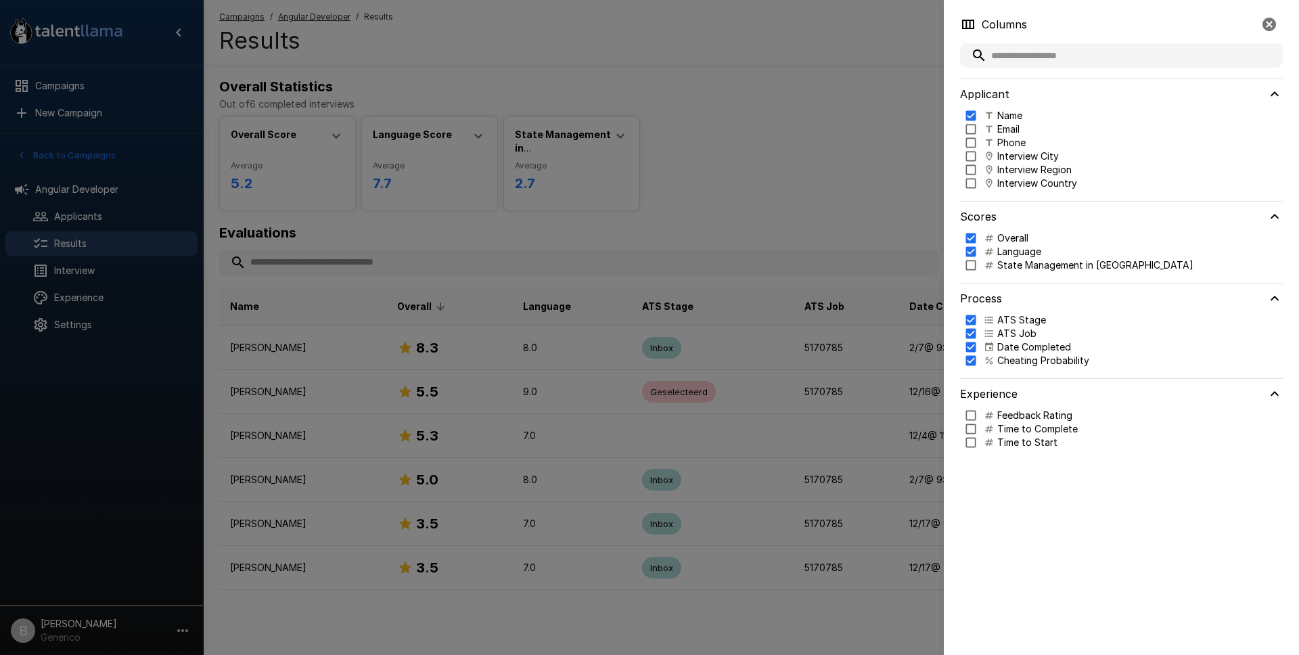
click at [1064, 262] on p "State Management in [GEOGRAPHIC_DATA]" at bounding box center [1095, 265] width 196 height 14
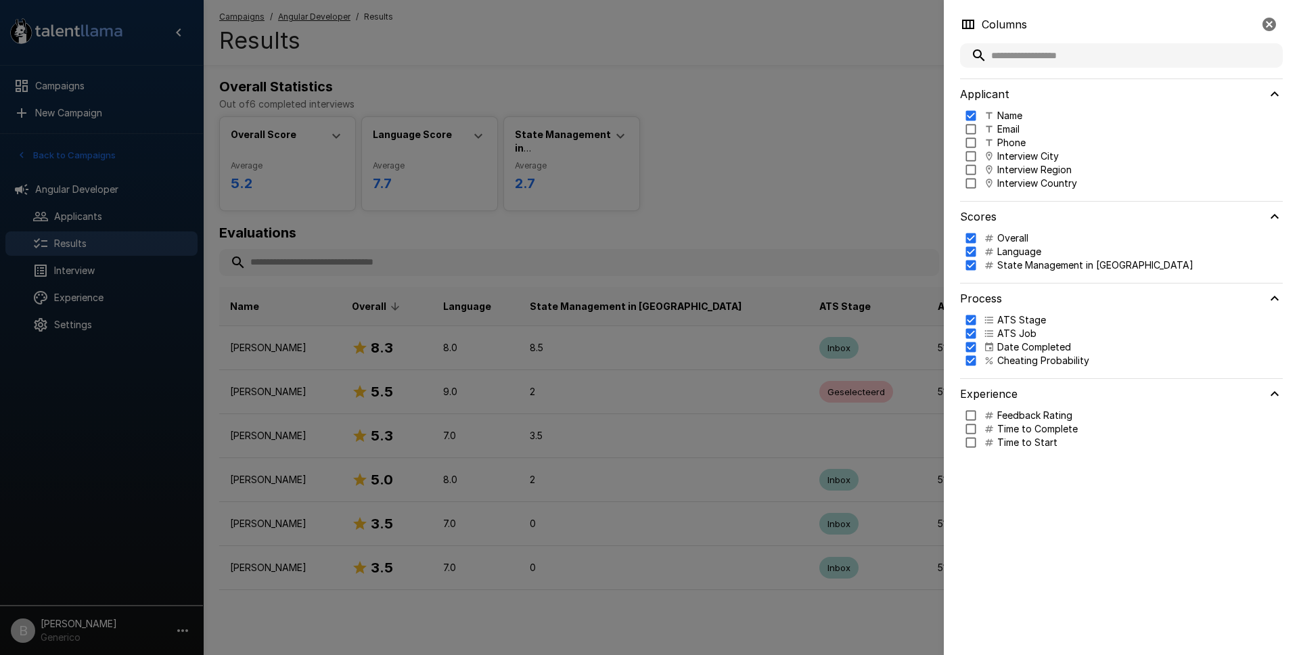
click at [818, 198] on div at bounding box center [649, 327] width 1299 height 655
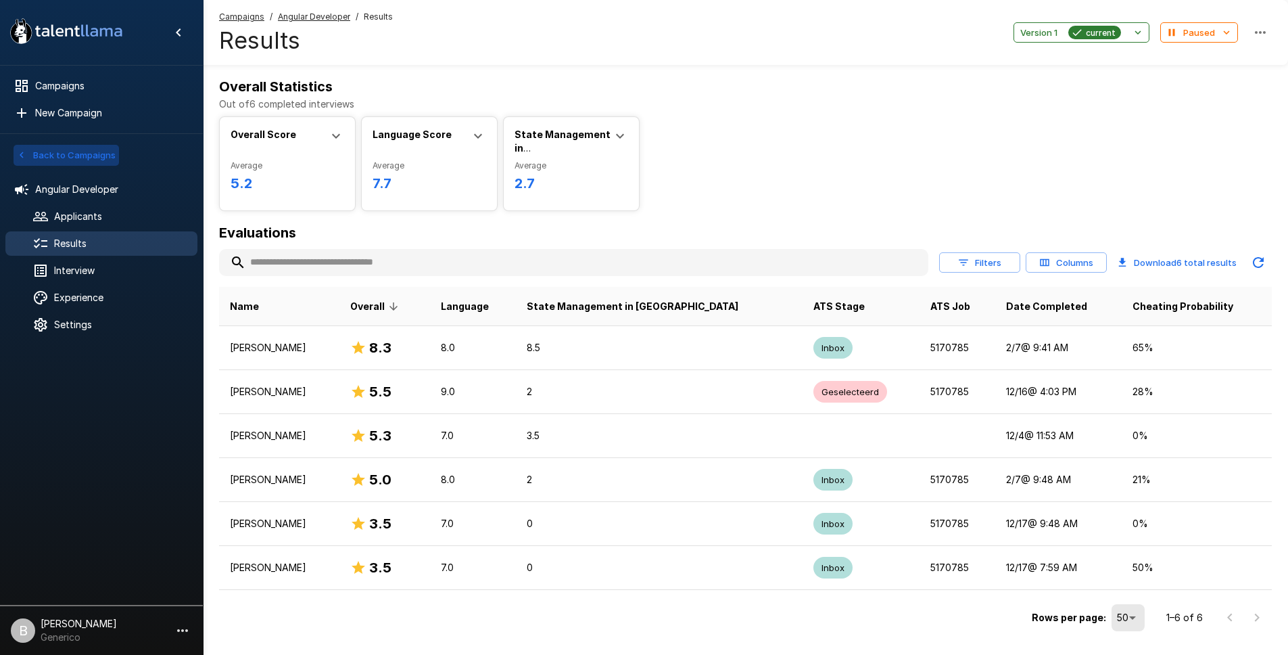
click at [72, 153] on button "Back to Campaigns" at bounding box center [67, 155] width 106 height 21
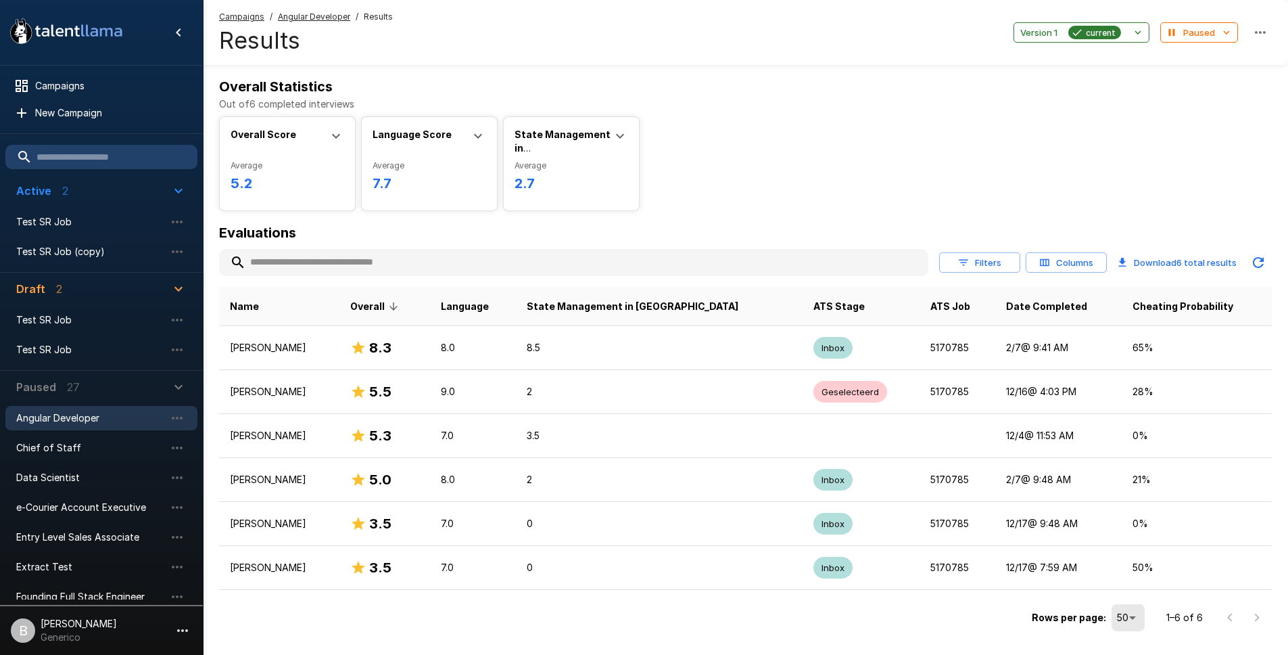
click at [62, 155] on input "text" at bounding box center [101, 157] width 192 height 24
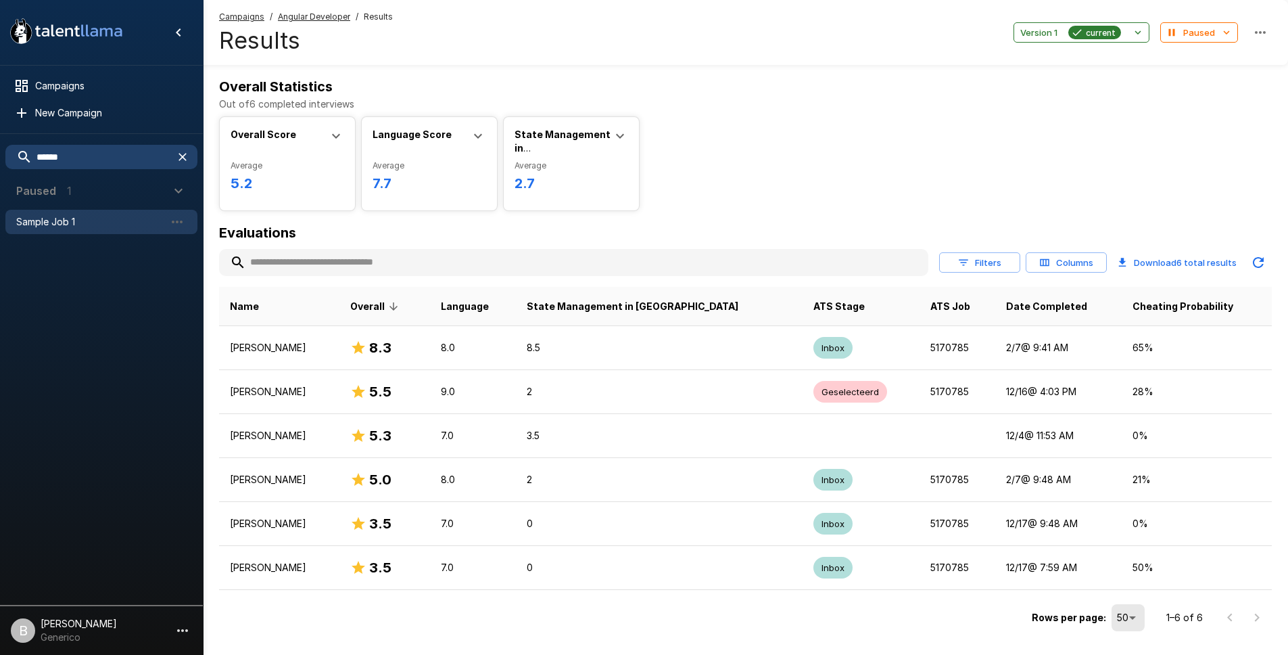
type input "******"
click at [35, 218] on span "Sample Job 1" at bounding box center [90, 222] width 149 height 14
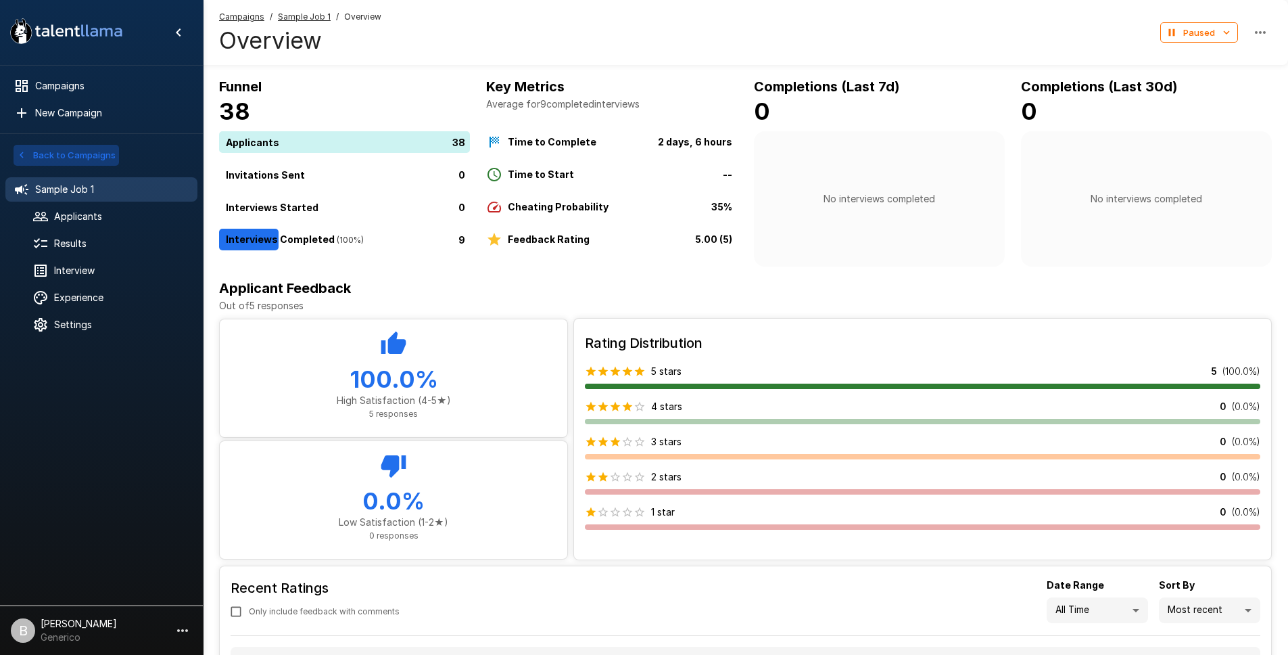
click at [30, 151] on button "Back to Campaigns" at bounding box center [67, 155] width 106 height 21
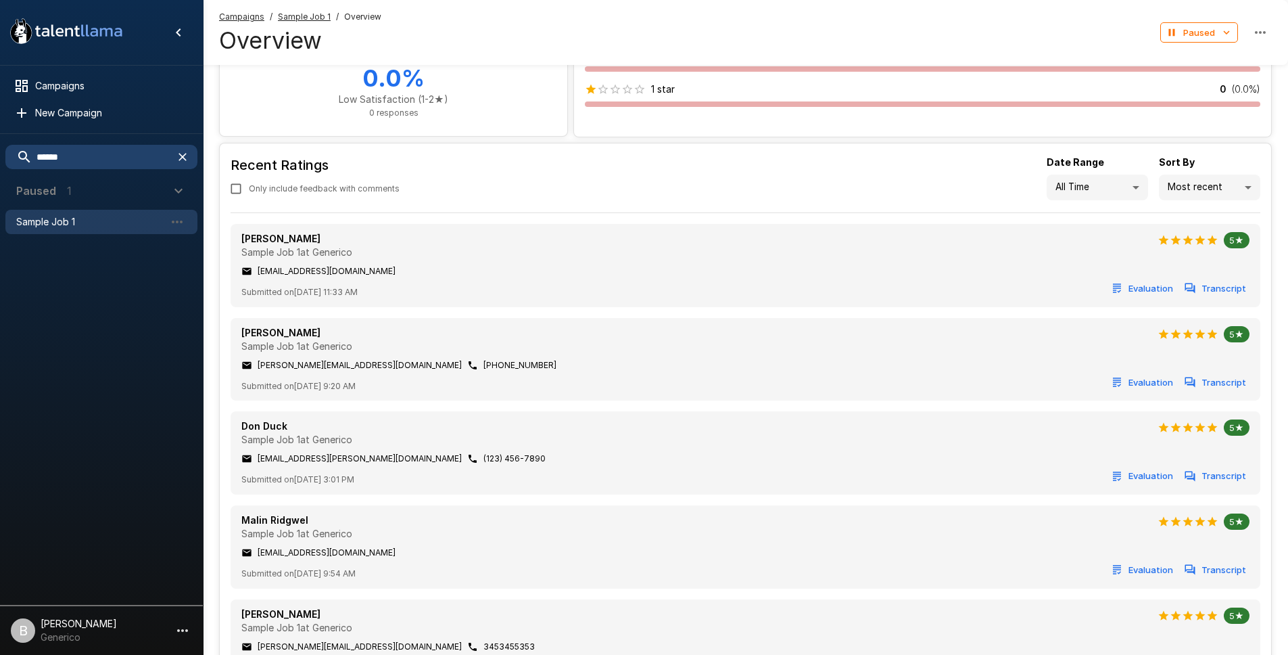
scroll to position [294, 0]
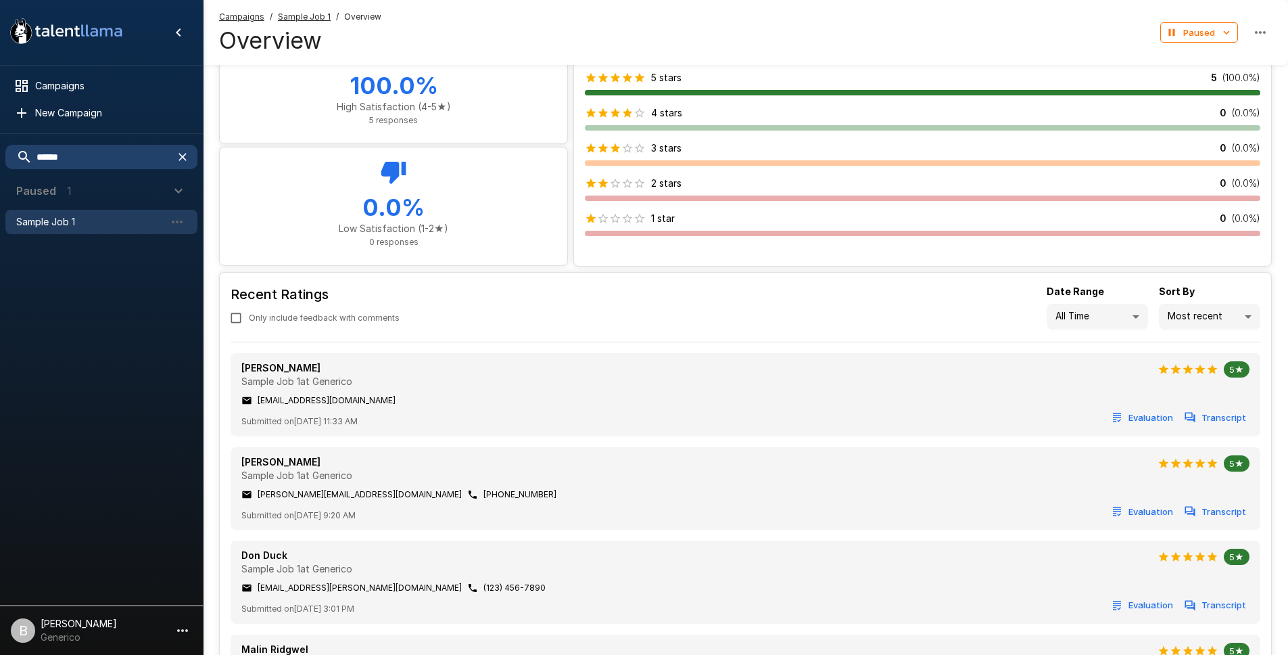
click at [185, 155] on icon "button" at bounding box center [183, 157] width 14 height 14
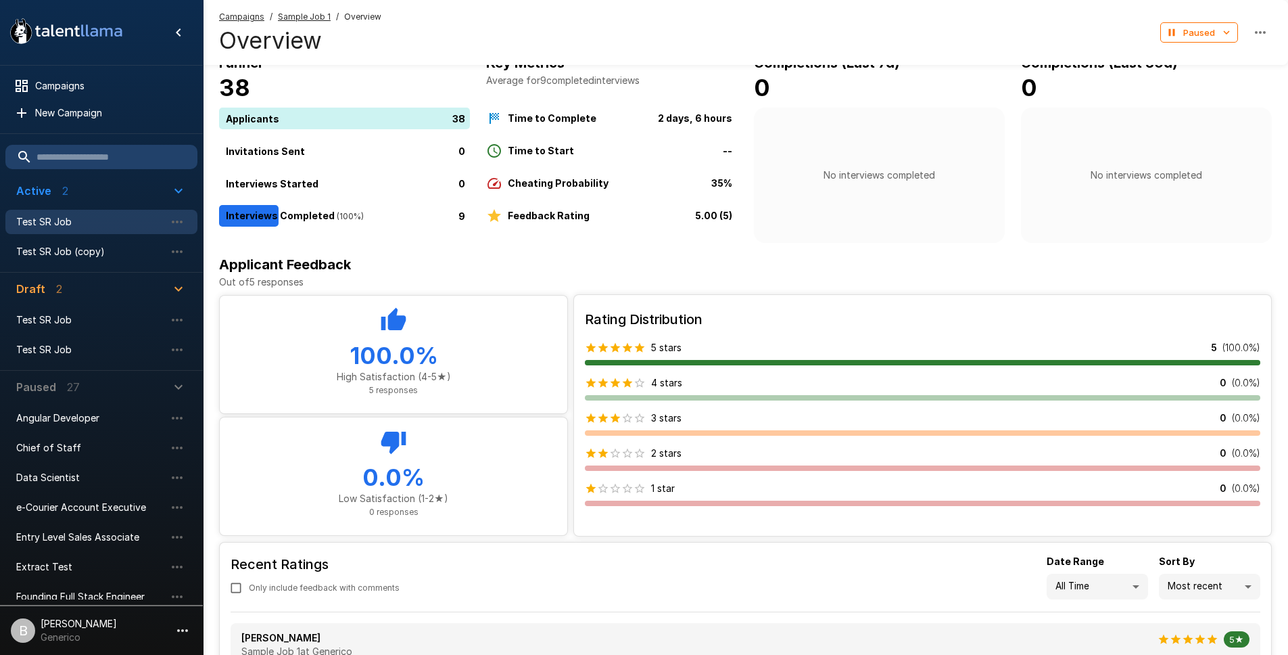
scroll to position [0, 0]
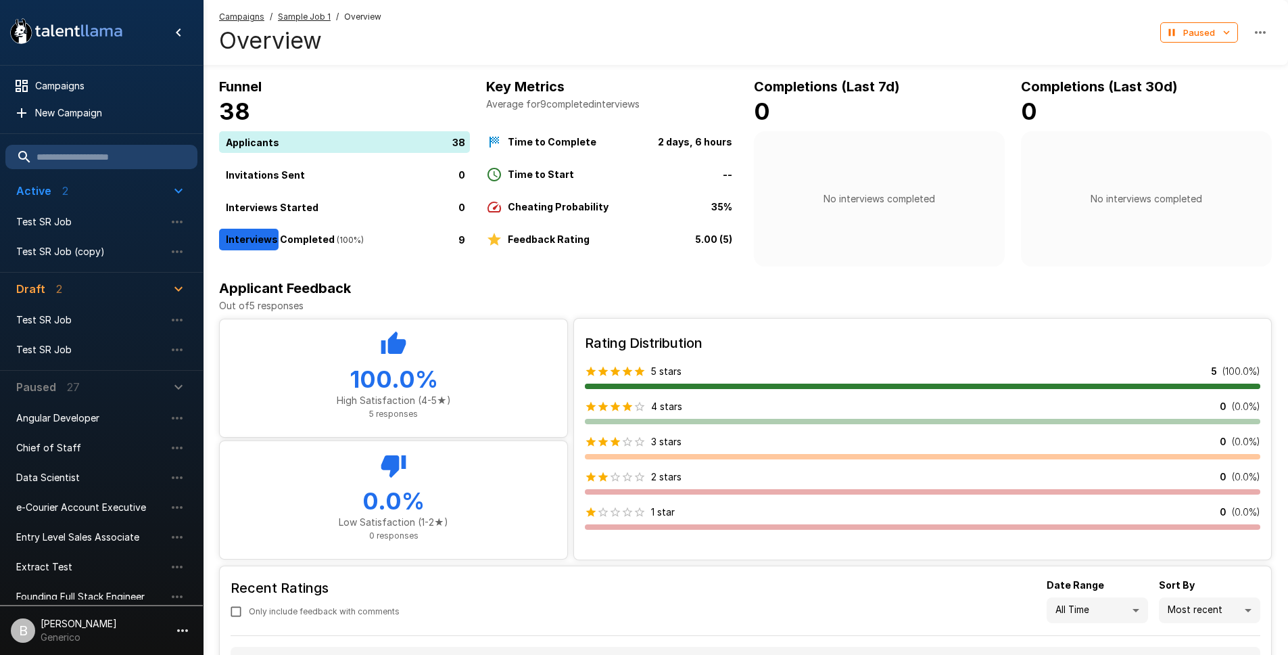
click at [128, 156] on input "text" at bounding box center [101, 157] width 192 height 24
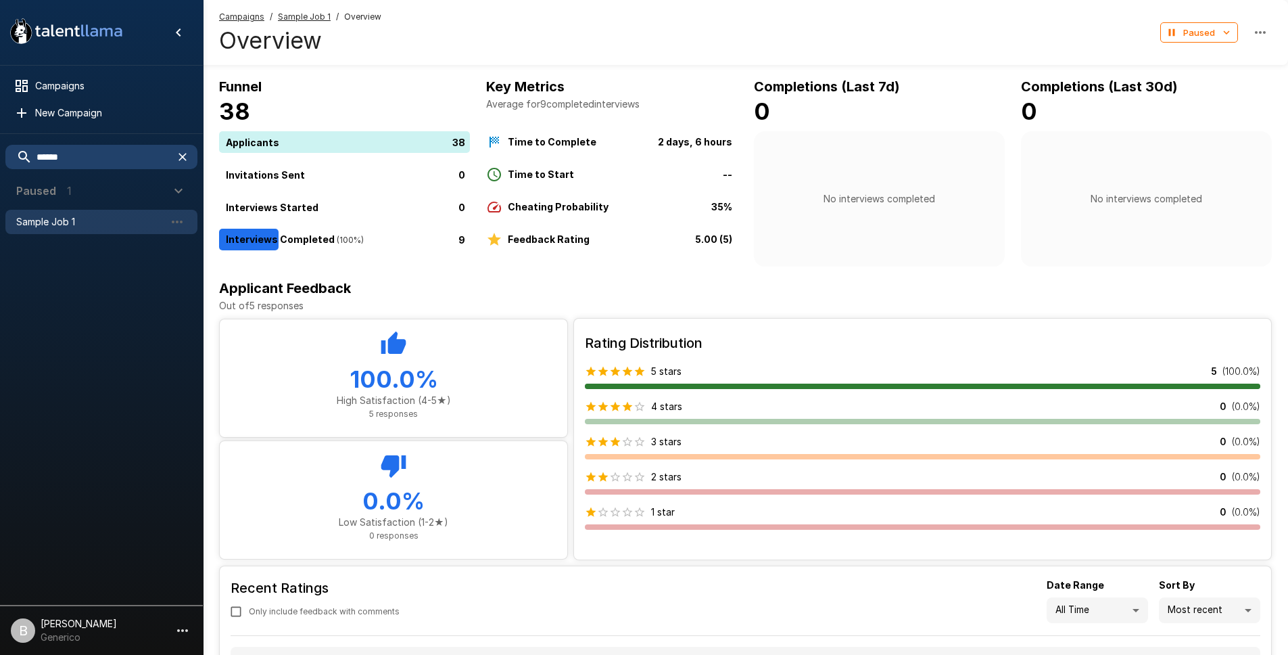
type input "******"
click at [96, 218] on span "Sample Job 1" at bounding box center [90, 222] width 149 height 14
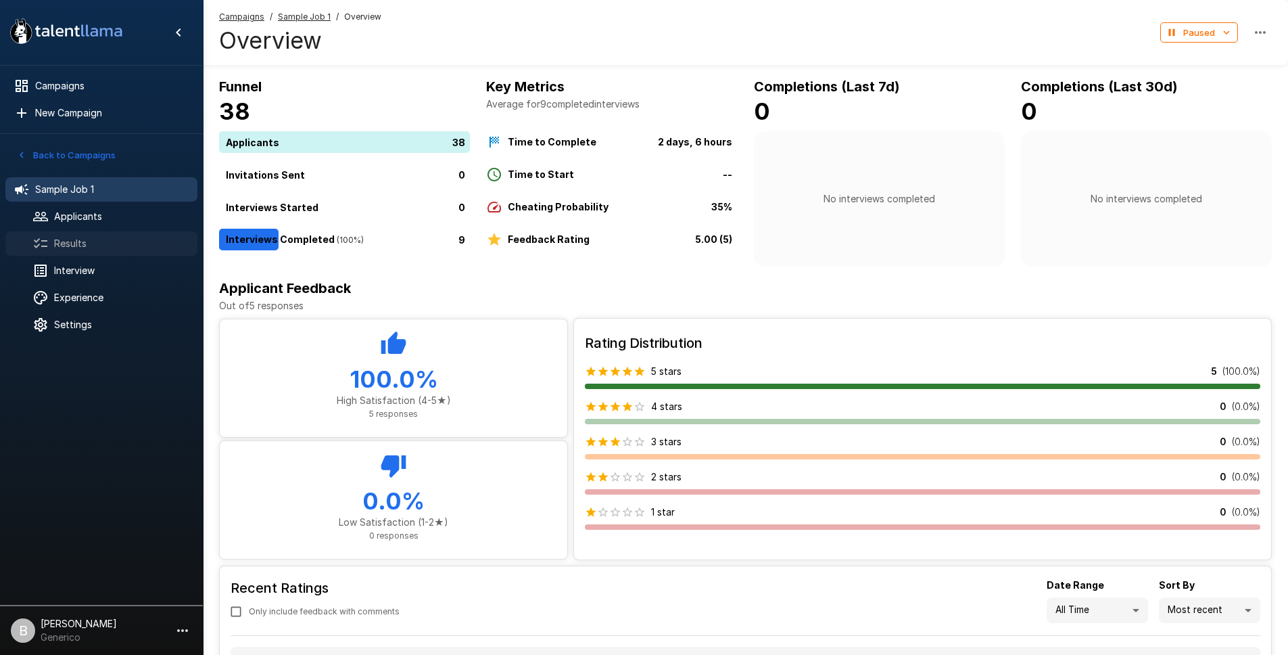
click at [74, 243] on span "Results" at bounding box center [120, 244] width 133 height 14
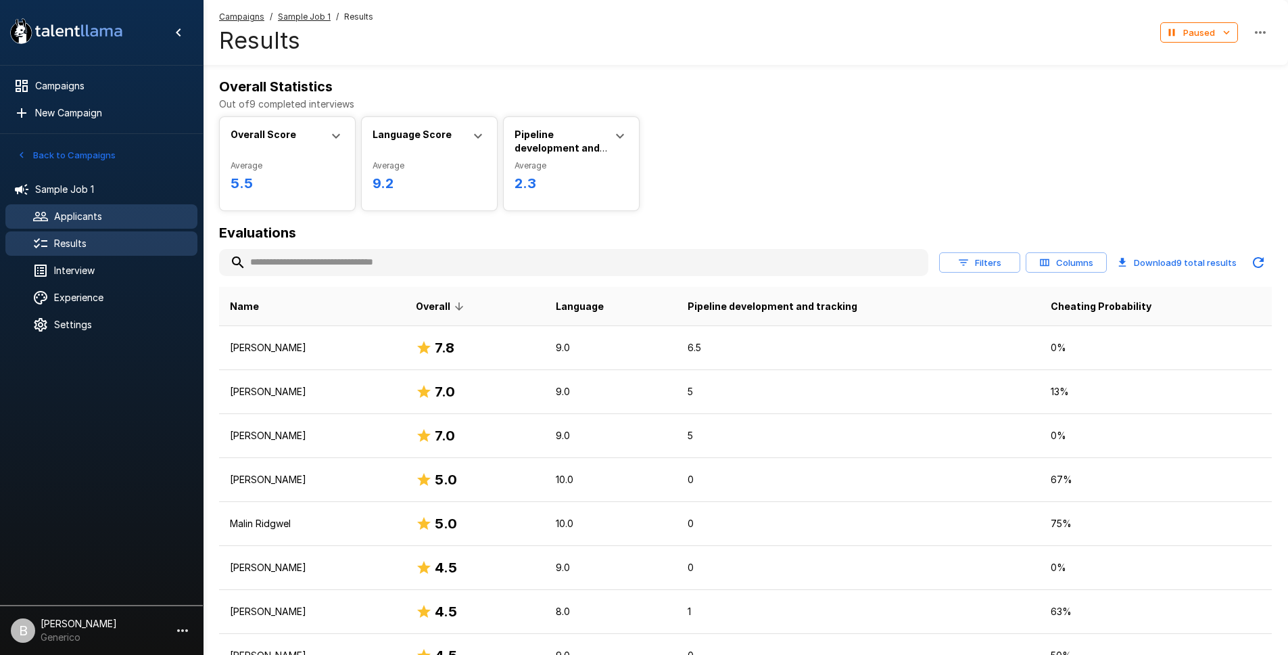
click at [93, 212] on span "Applicants" at bounding box center [120, 217] width 133 height 14
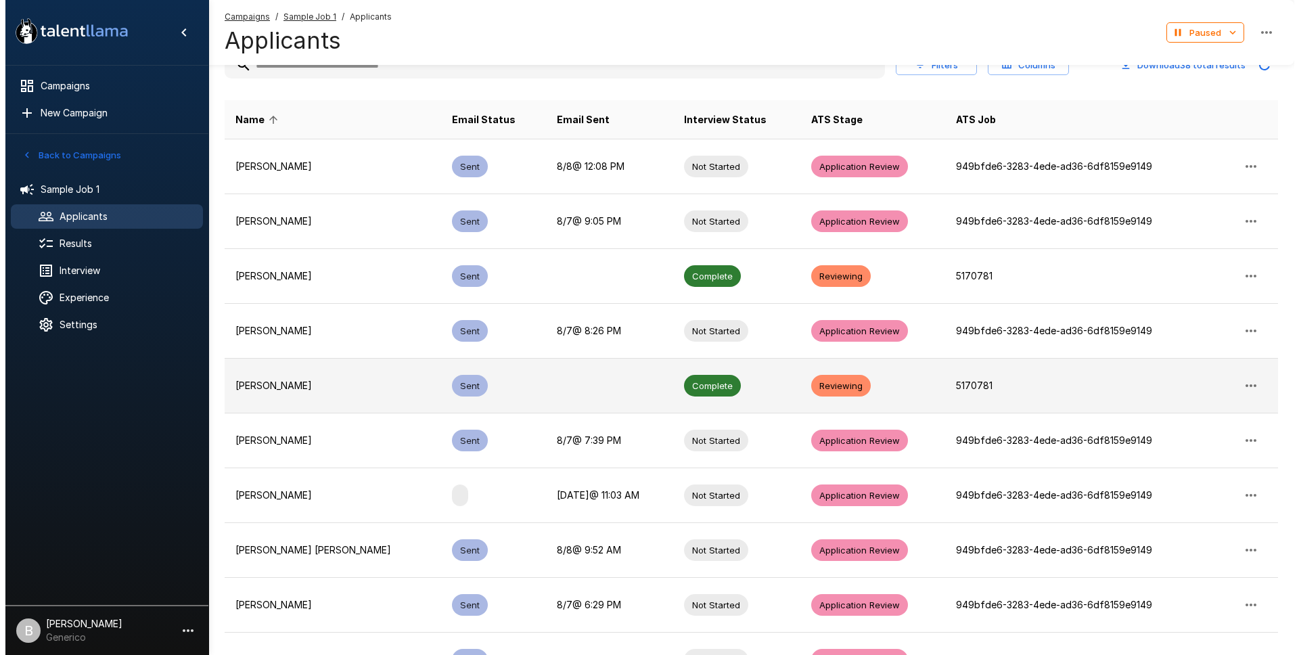
scroll to position [206, 0]
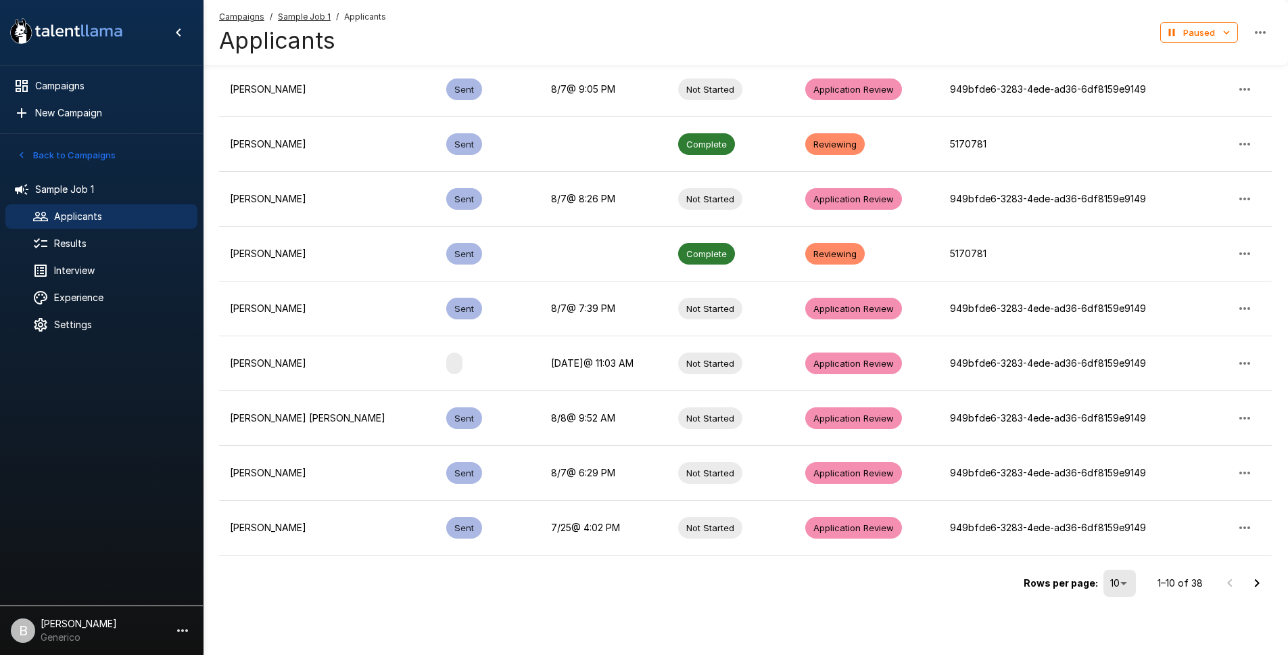
click at [1125, 449] on body ".st0{fill:#FFFFFF;} .st1{fill:#76a4ed;} Campaigns New Campaign ****** Paused 1 …" at bounding box center [644, 121] width 1288 height 655
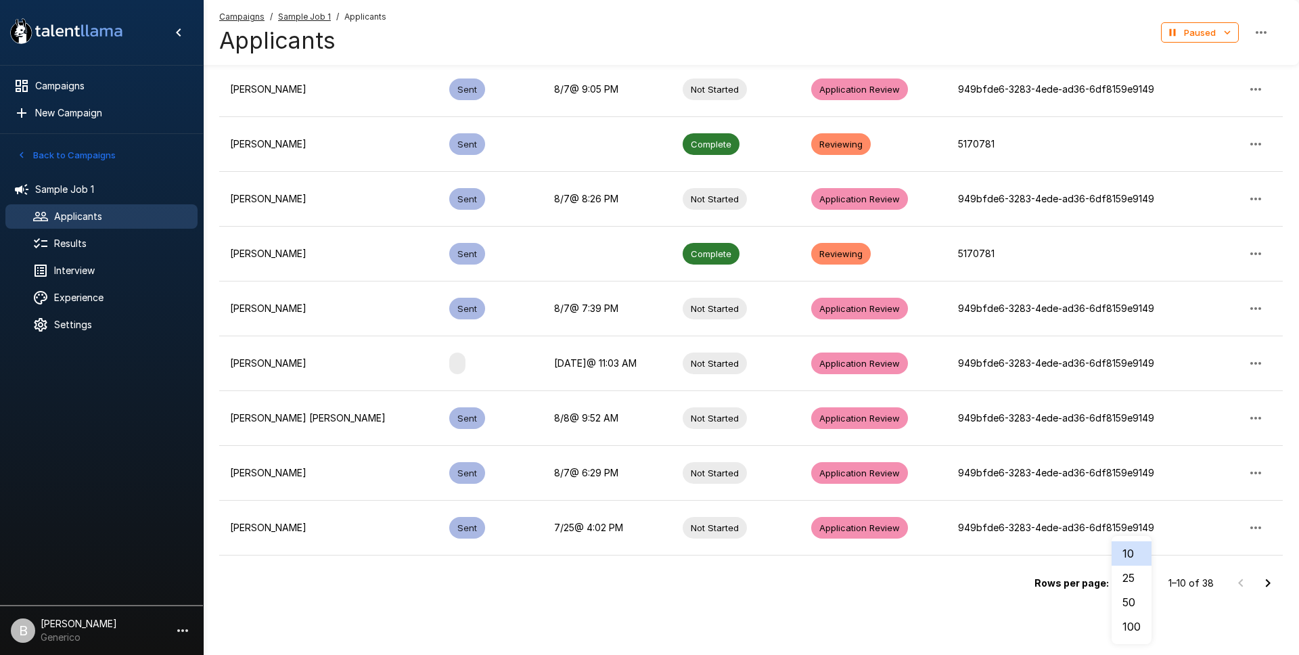
click at [1138, 614] on li "100" at bounding box center [1131, 626] width 40 height 24
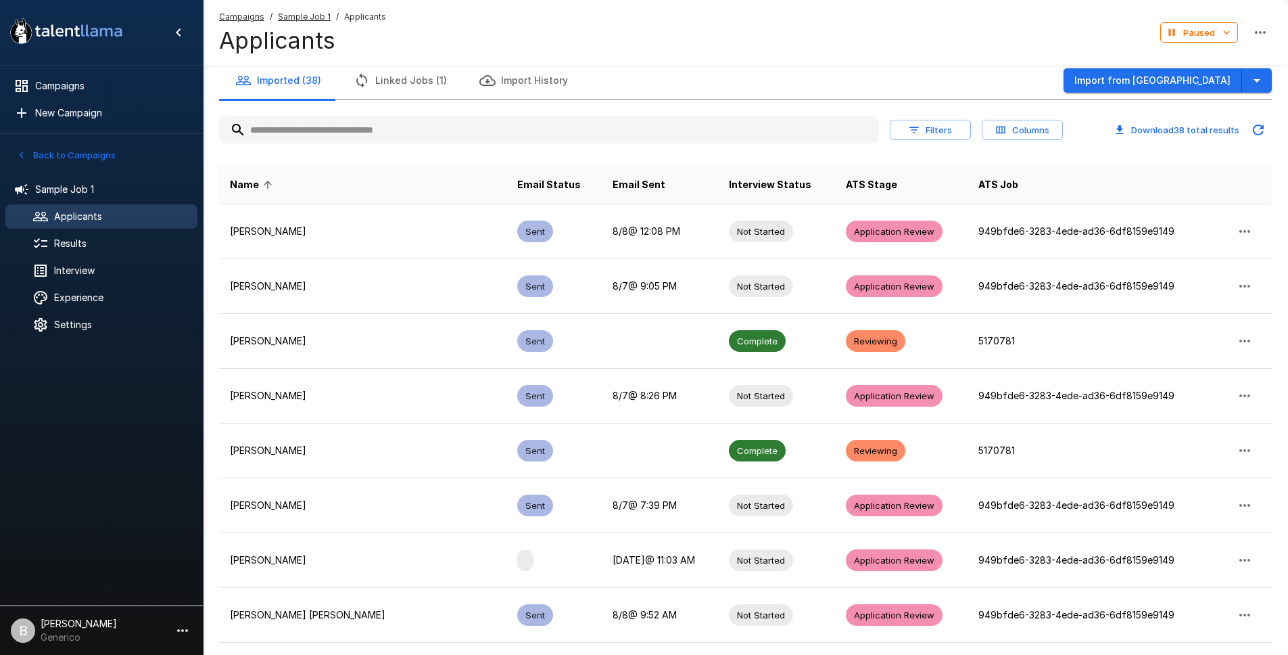
scroll to position [0, 0]
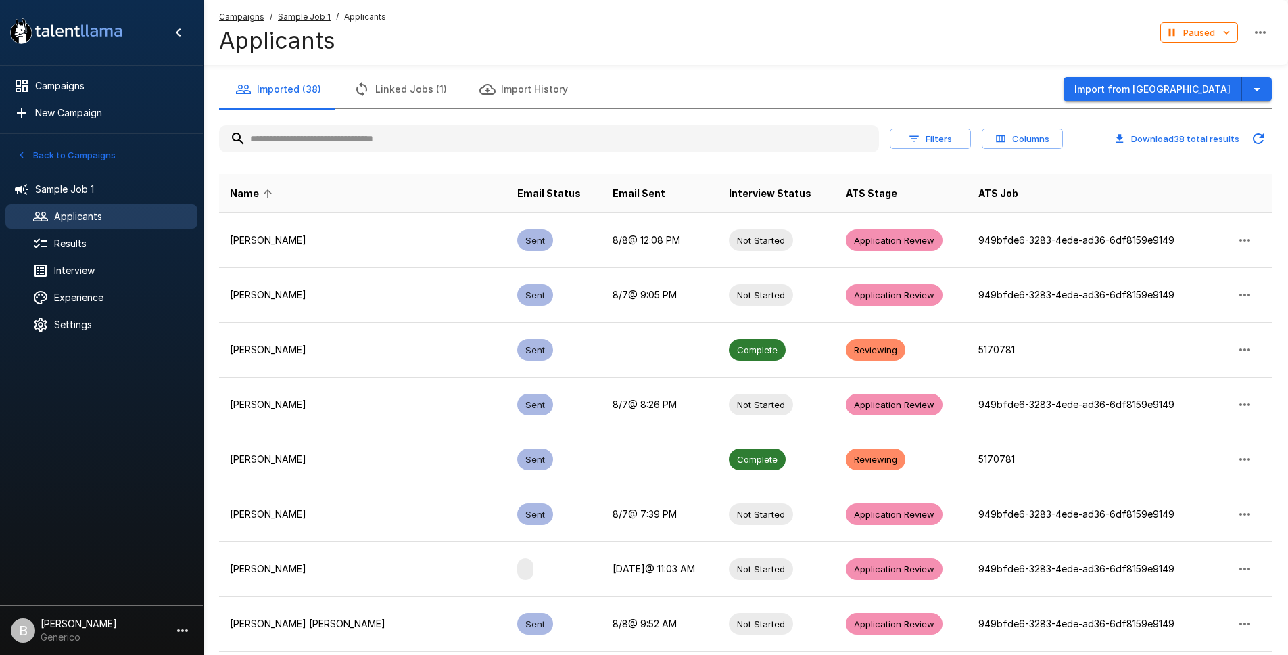
click at [482, 99] on button "Import History" at bounding box center [523, 89] width 121 height 38
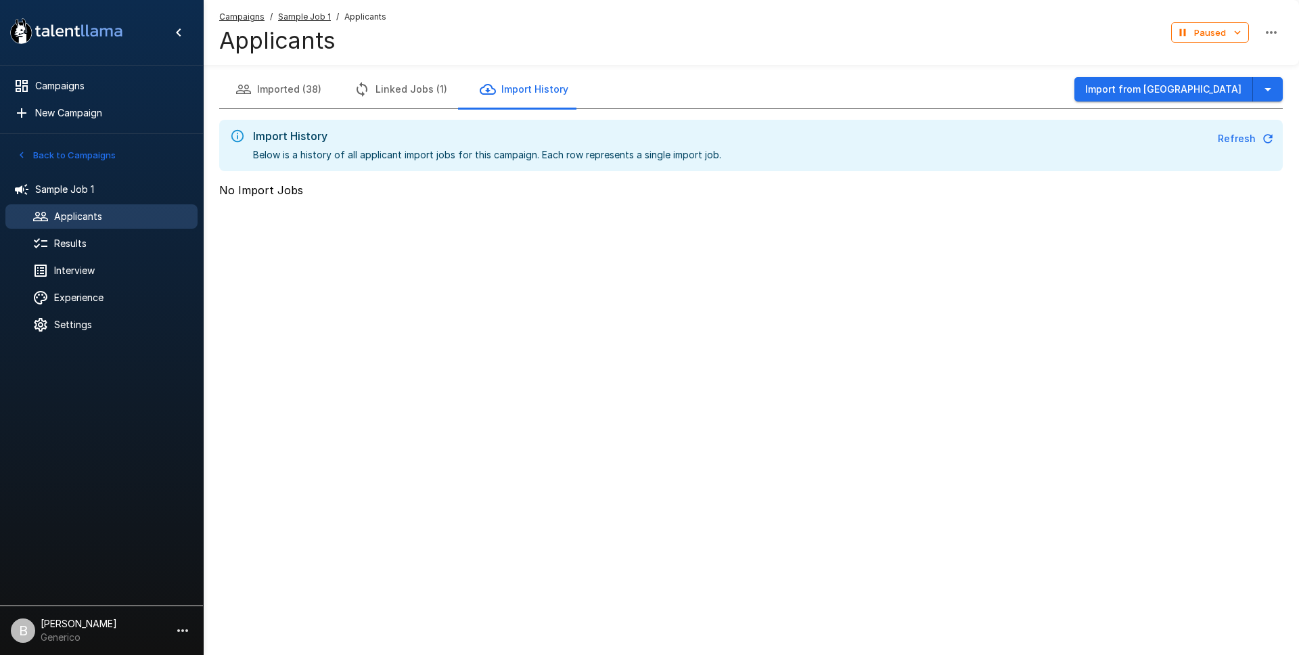
click at [279, 86] on button "Imported (38)" at bounding box center [278, 89] width 118 height 38
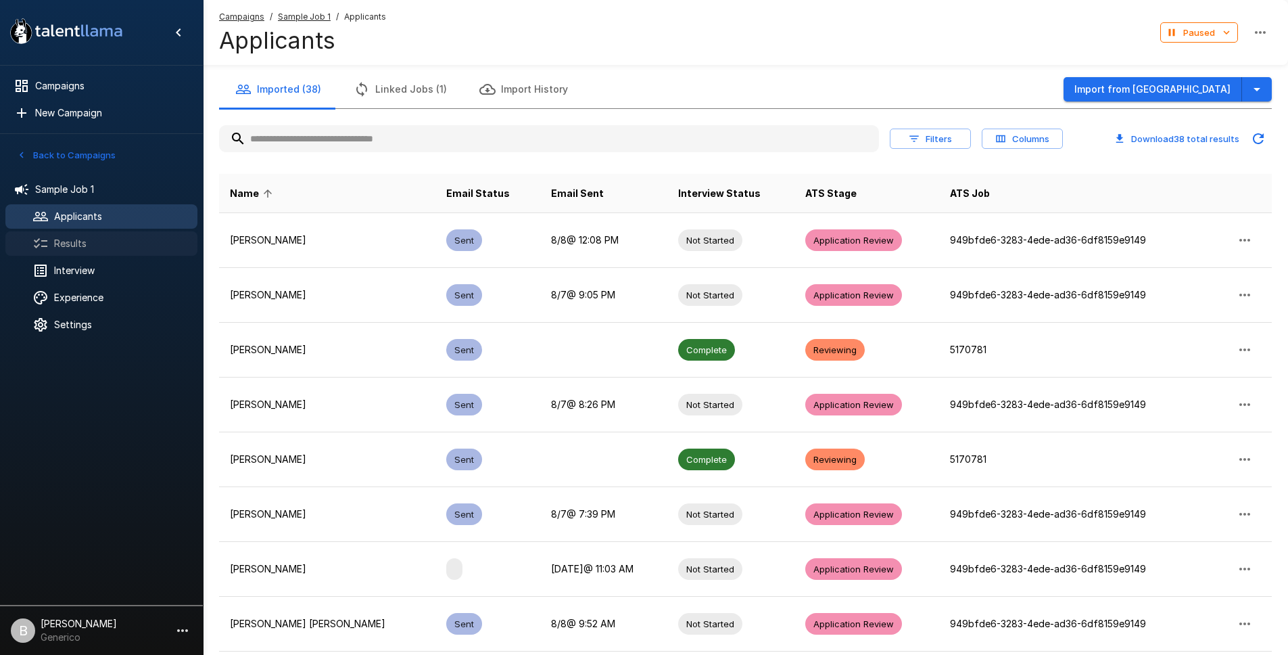
click at [80, 243] on span "Results" at bounding box center [120, 244] width 133 height 14
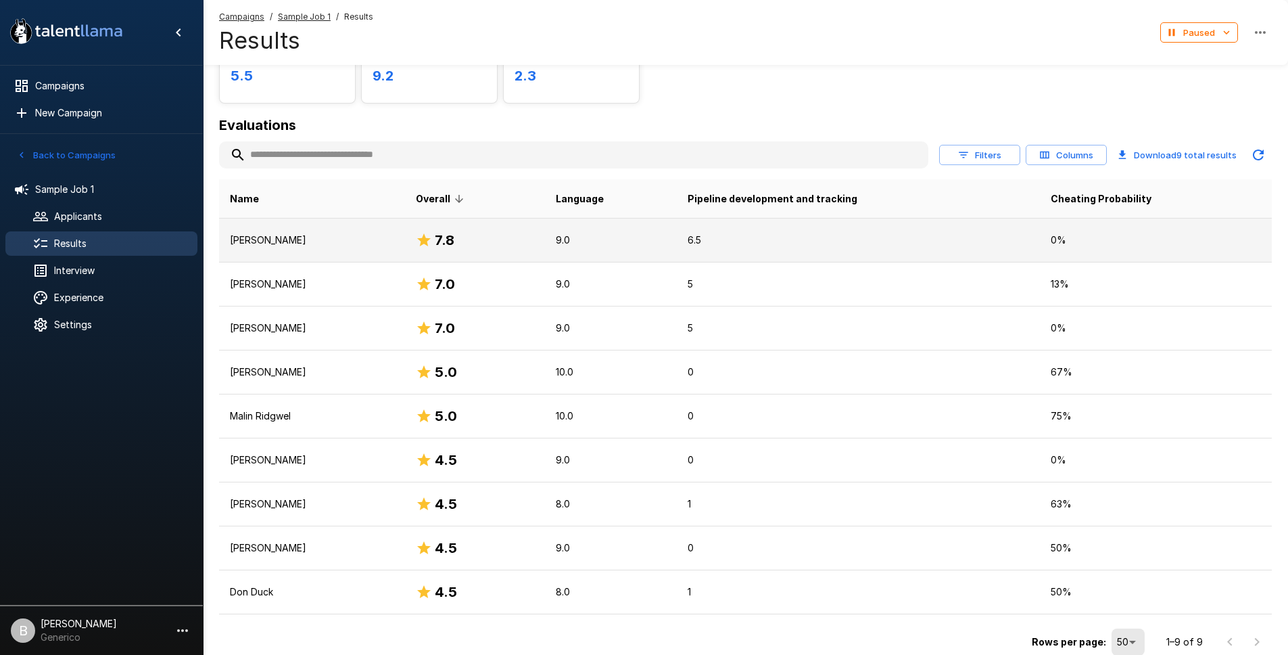
scroll to position [166, 0]
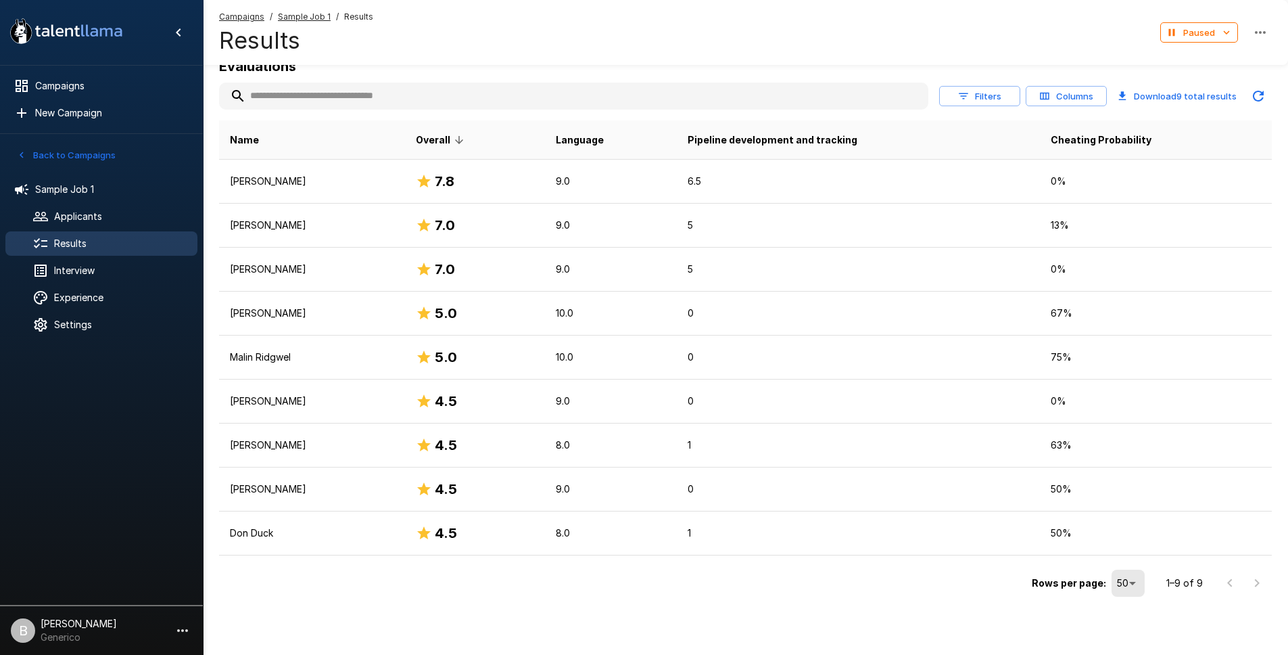
click at [313, 22] on span "Sample Job 1" at bounding box center [304, 17] width 53 height 14
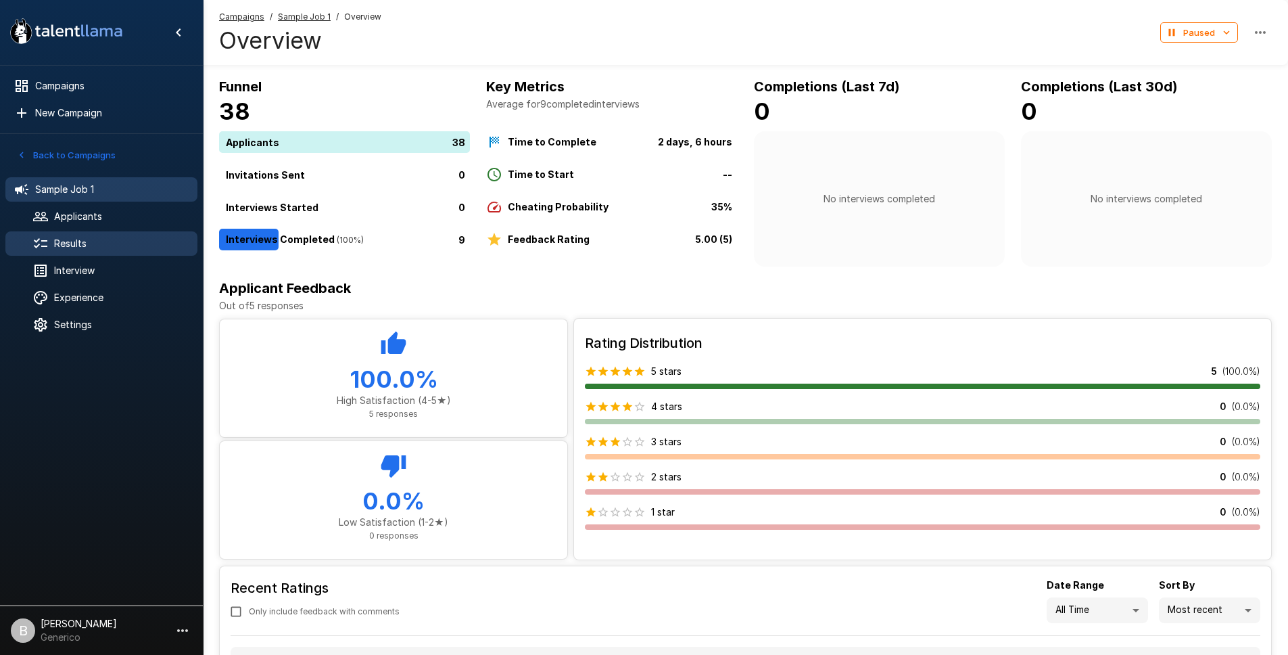
click at [80, 243] on span "Results" at bounding box center [120, 244] width 133 height 14
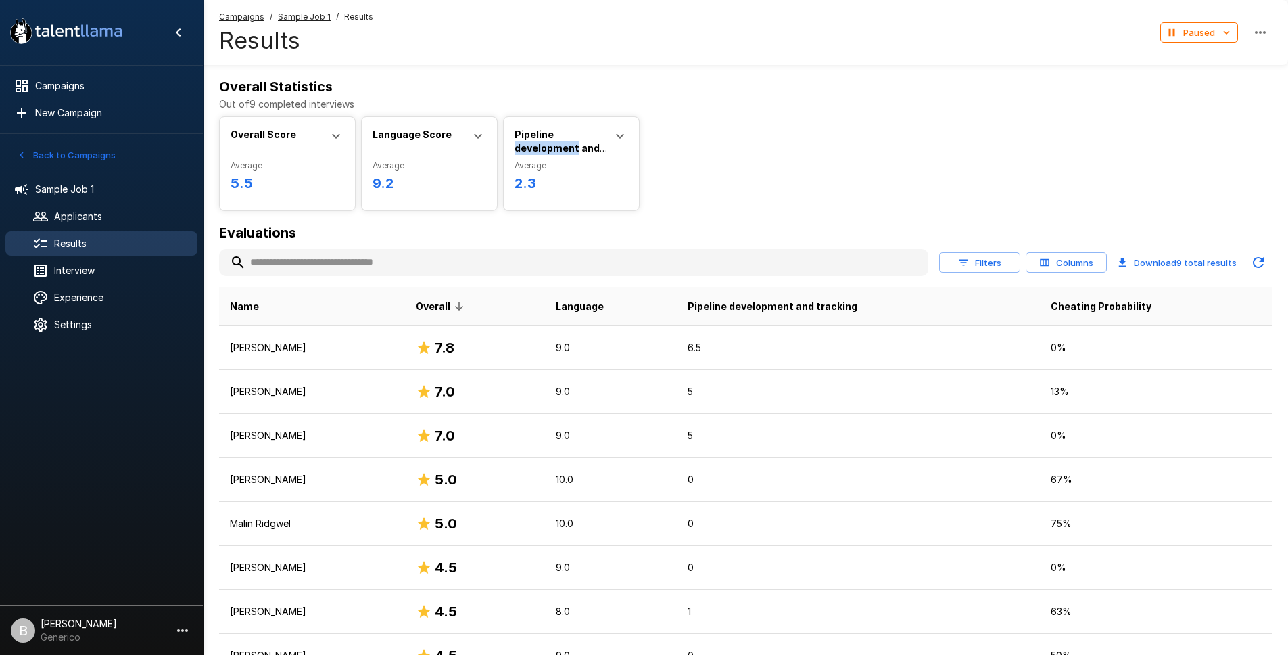
click at [548, 145] on b "Pipeline development and tracking" at bounding box center [561, 147] width 93 height 39
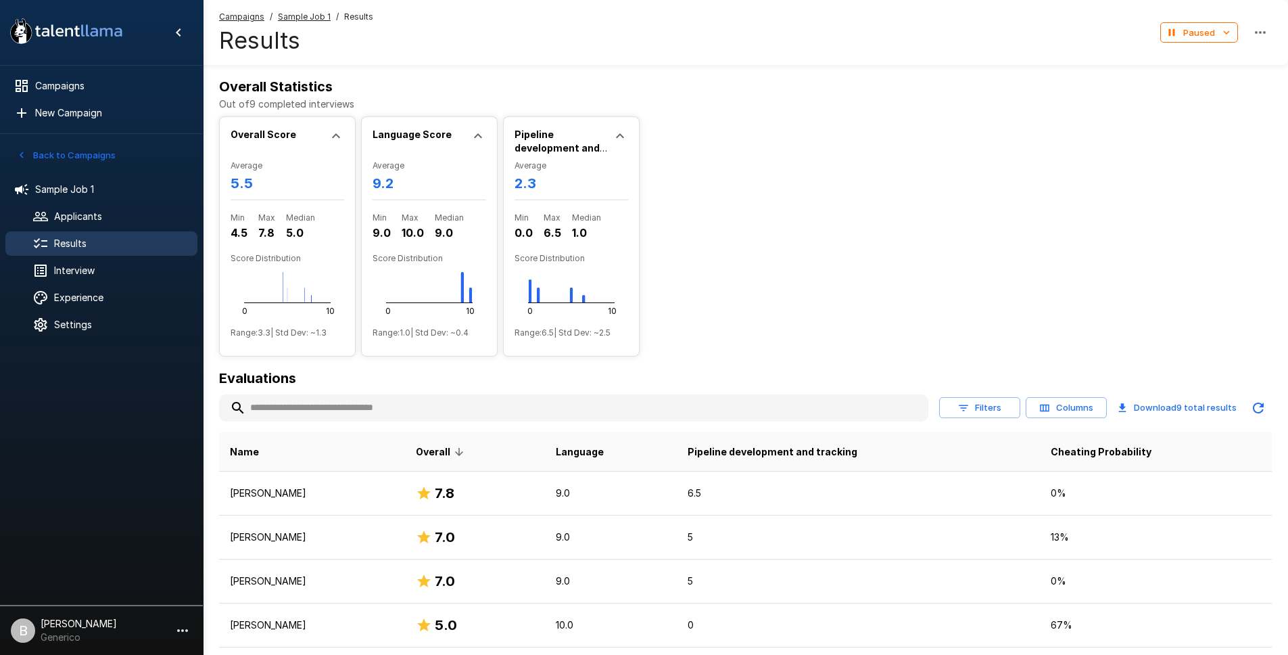
click at [548, 145] on b "Pipeline development and tracking" at bounding box center [561, 147] width 93 height 39
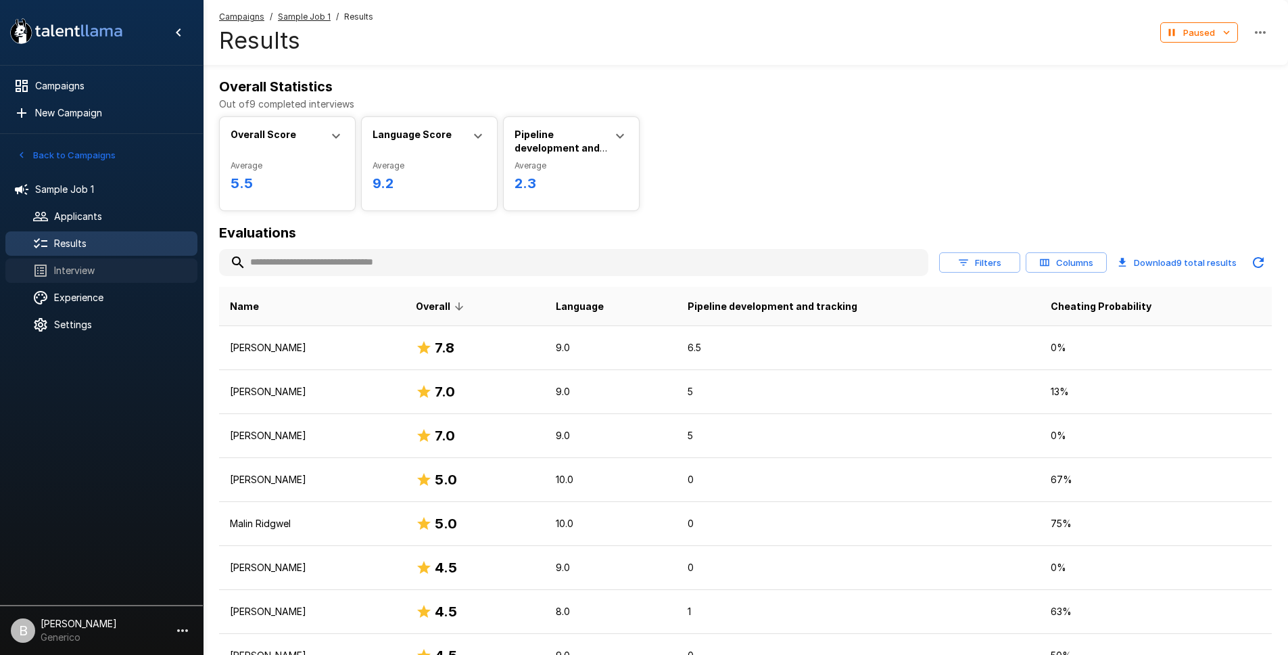
click at [75, 266] on span "Interview" at bounding box center [120, 271] width 133 height 14
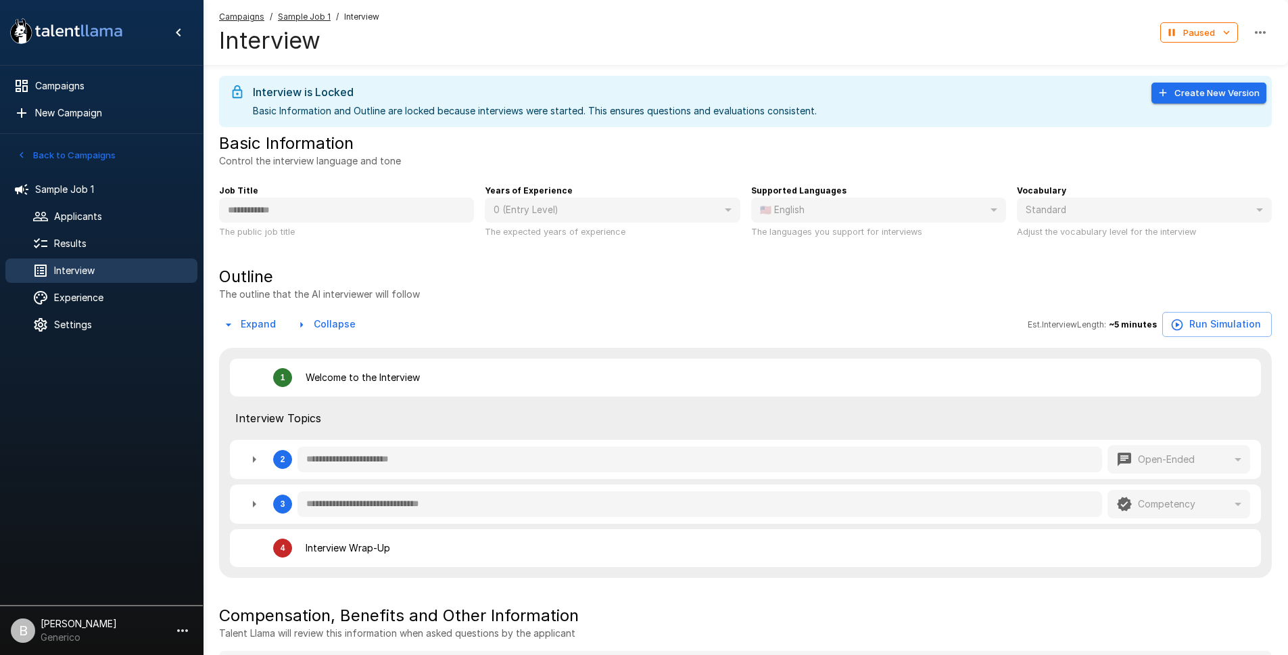
type textarea "*"
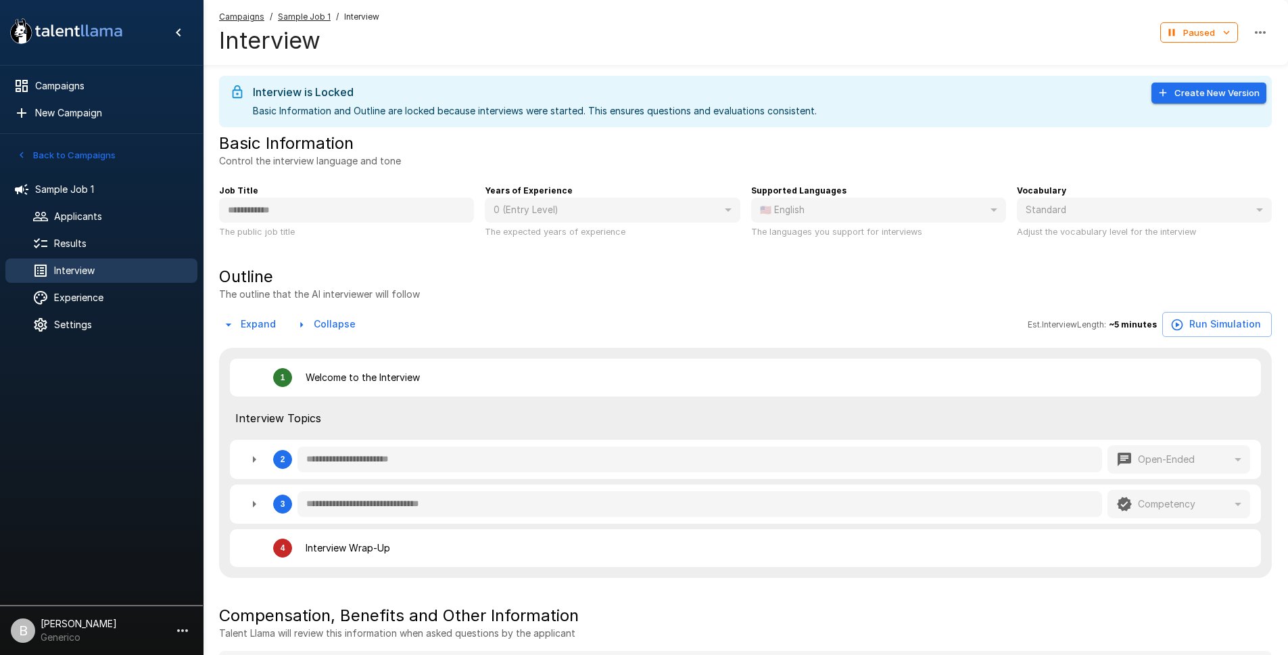
type textarea "*"
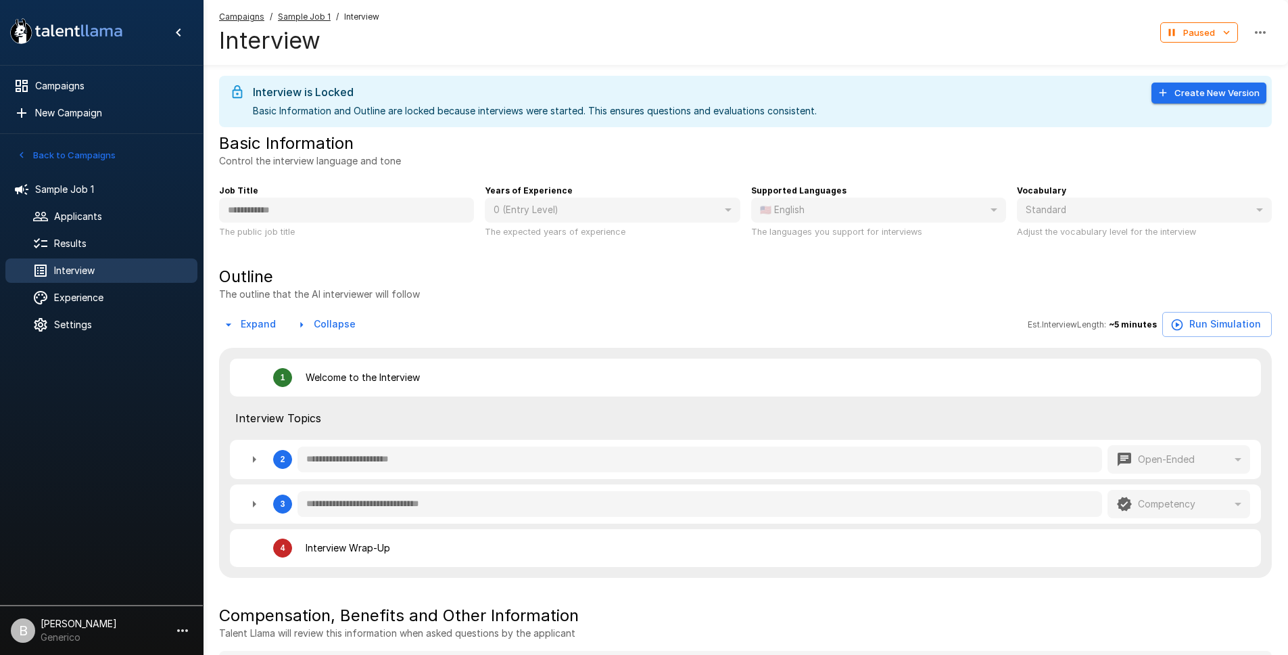
type textarea "*"
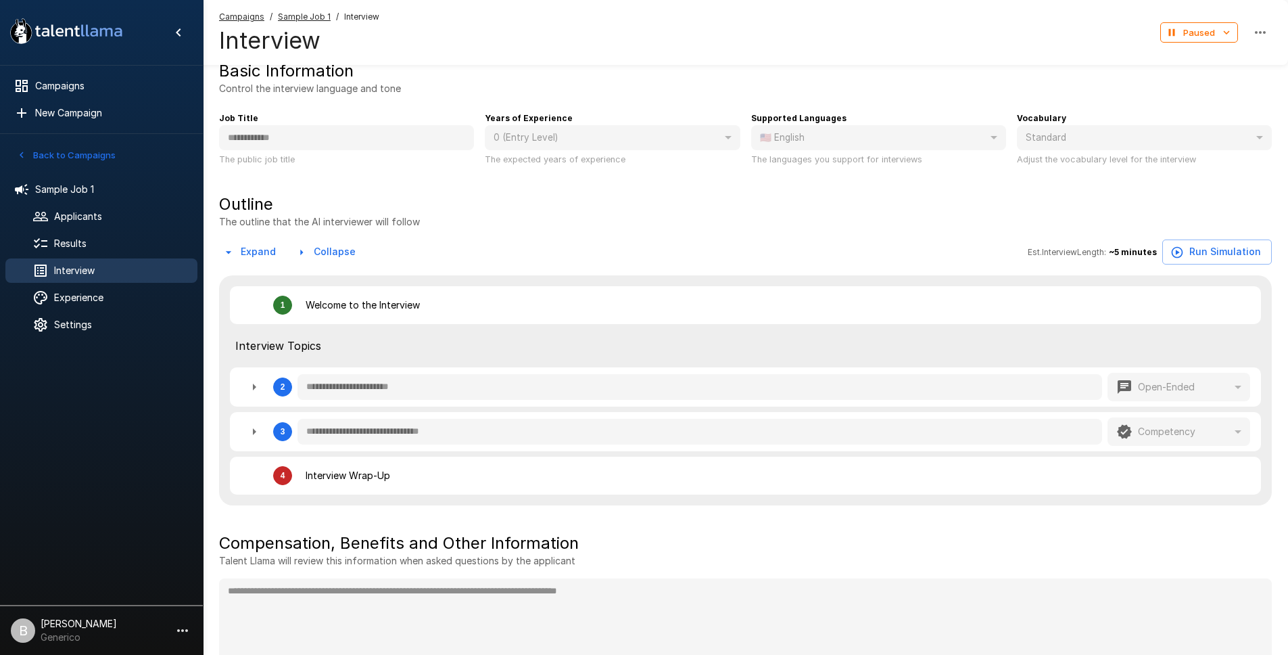
scroll to position [171, 0]
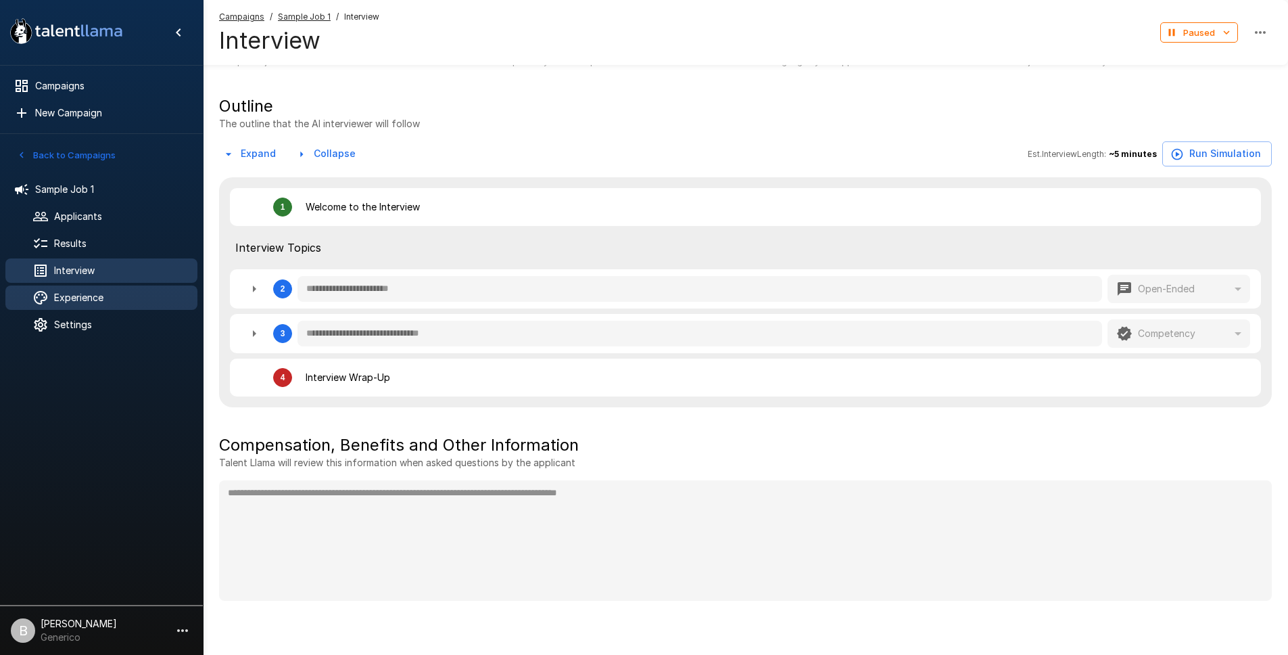
click at [76, 300] on span "Experience" at bounding box center [120, 298] width 133 height 14
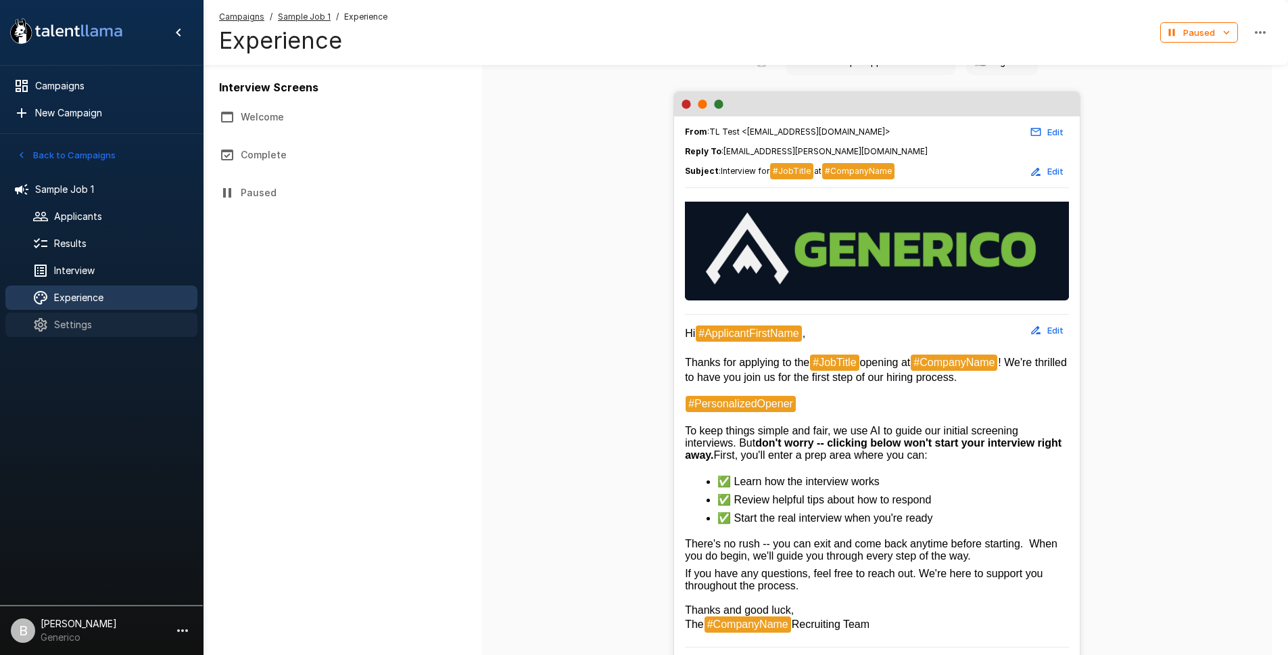
click at [78, 330] on span "Settings" at bounding box center [120, 325] width 133 height 14
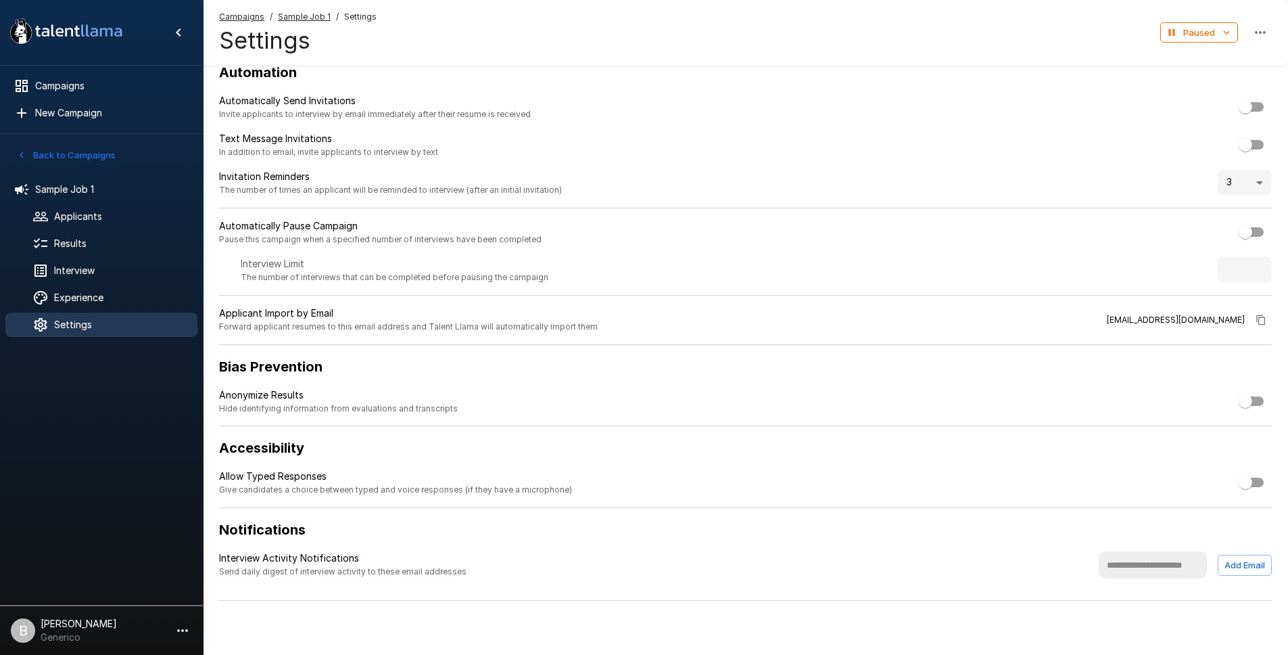
scroll to position [14, 0]
click at [81, 85] on span "Campaigns" at bounding box center [110, 86] width 151 height 14
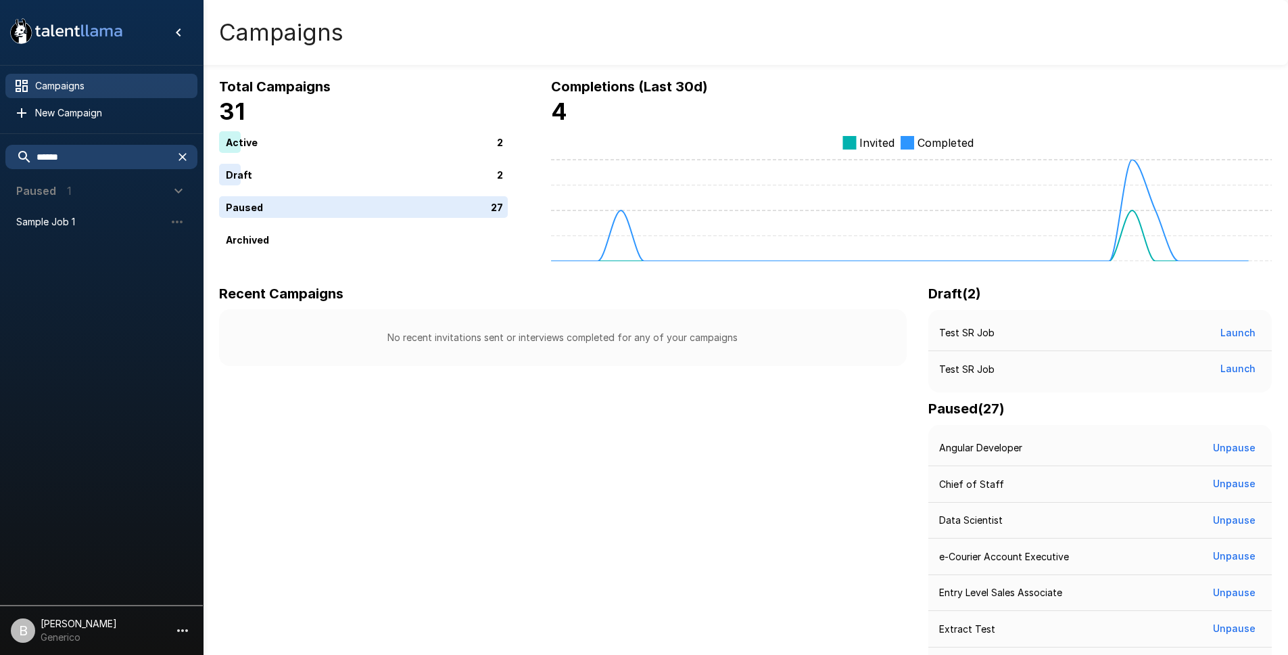
click at [180, 157] on icon "button" at bounding box center [183, 157] width 14 height 14
